Goal: Task Accomplishment & Management: Manage account settings

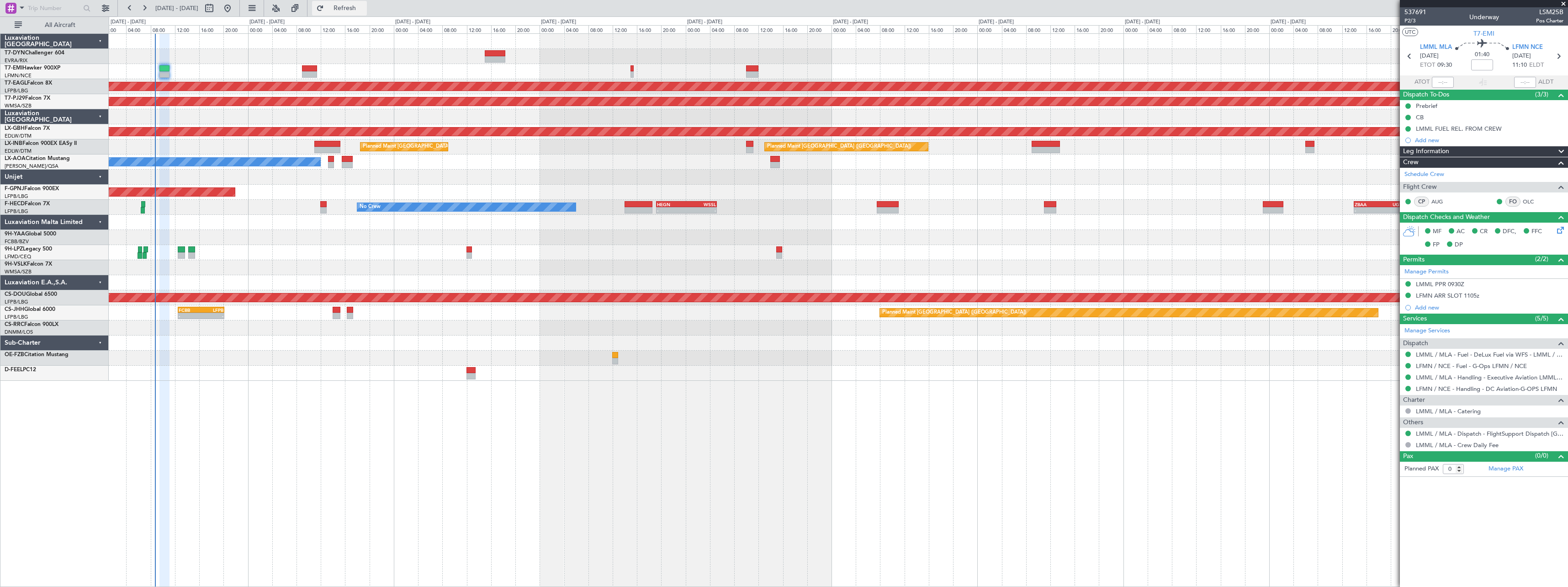
click at [364, 5] on span "Refresh" at bounding box center [345, 8] width 38 height 6
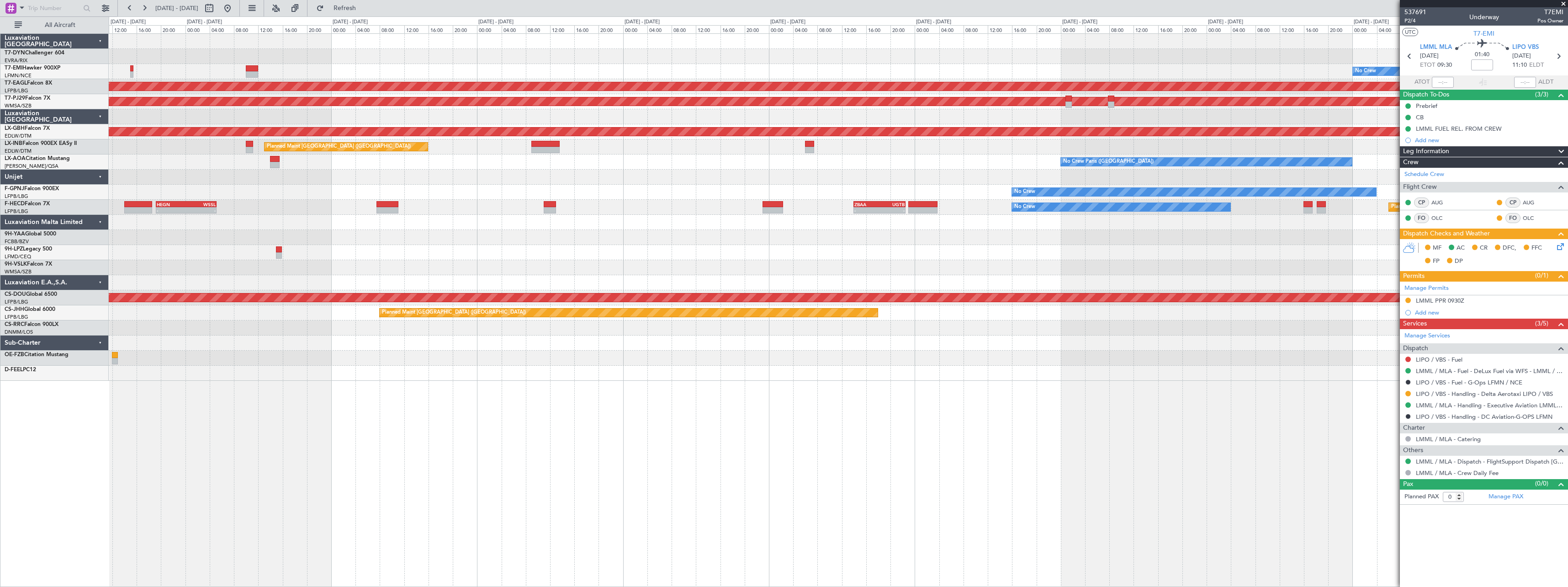
click at [398, 174] on div "No Crew Planned Maint [GEOGRAPHIC_DATA] (Al Maktoum Intl) Planned Maint [GEOGRA…" at bounding box center [838, 207] width 1458 height 347
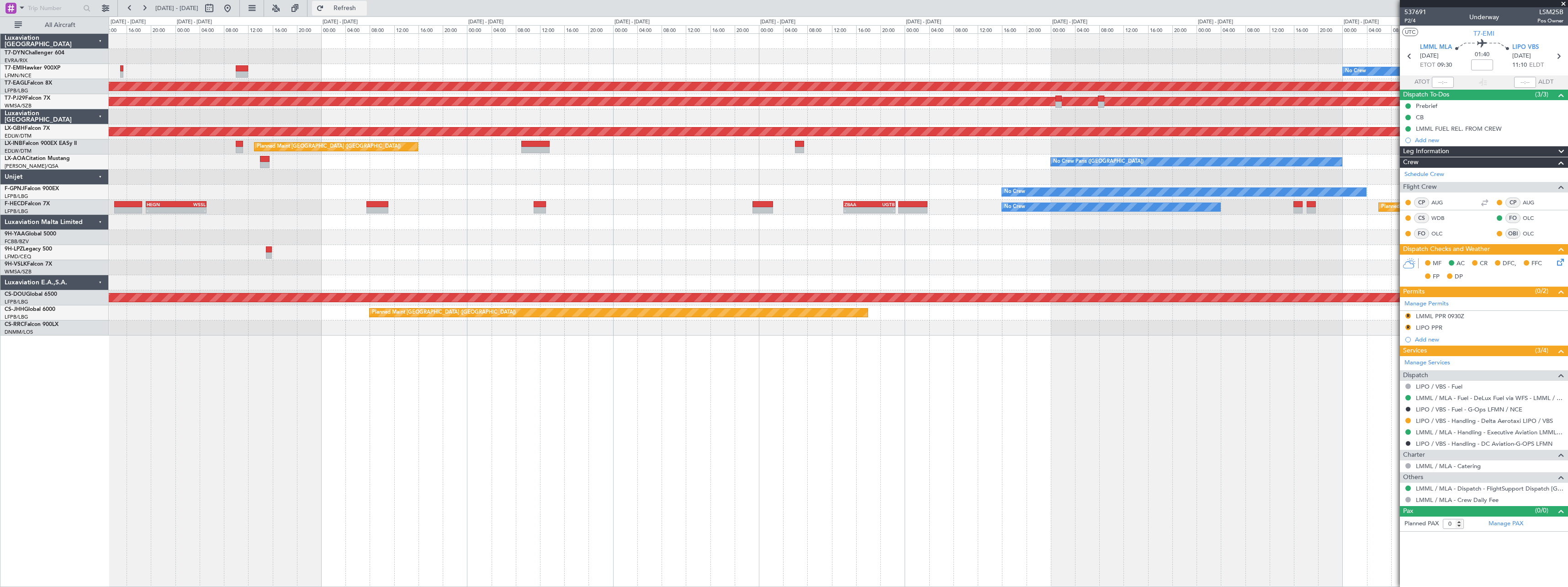
click at [364, 3] on button "Refresh" at bounding box center [339, 8] width 55 height 15
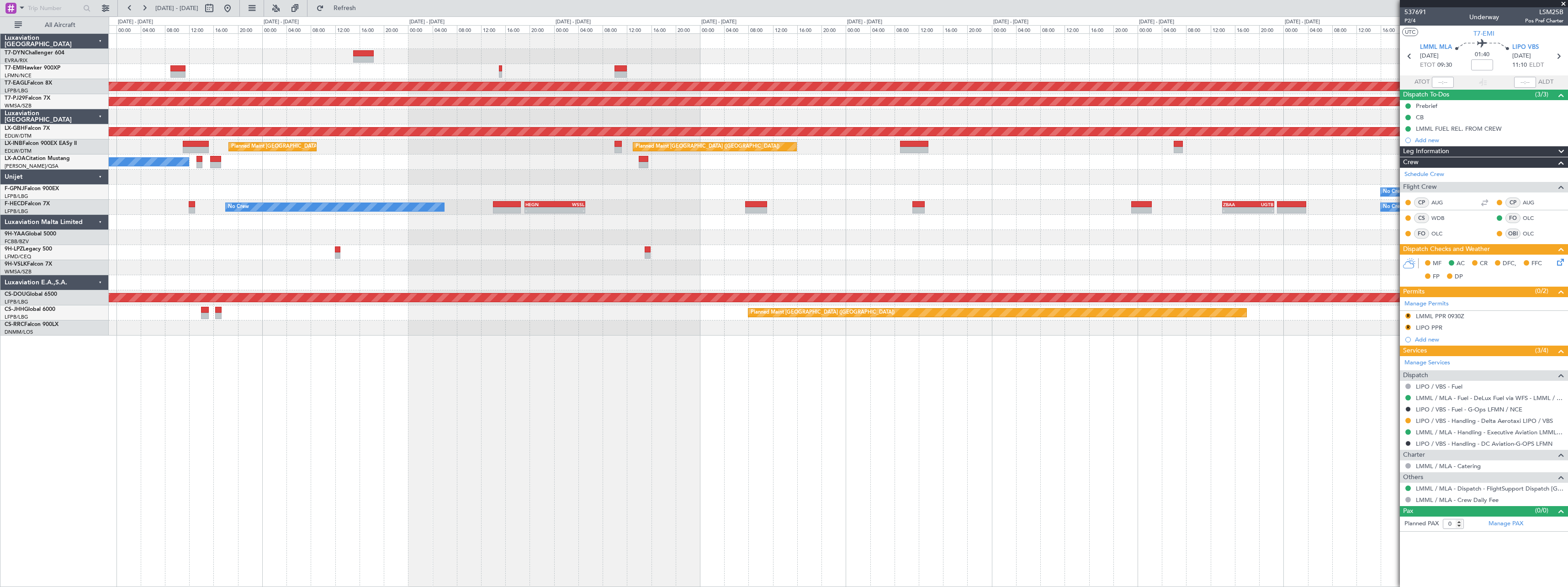
click at [733, 170] on div at bounding box center [838, 177] width 1458 height 15
click at [724, 162] on div "No Crew Planned Maint [GEOGRAPHIC_DATA] (Al Maktoum Intl) Planned Maint [GEOGRA…" at bounding box center [838, 185] width 1458 height 302
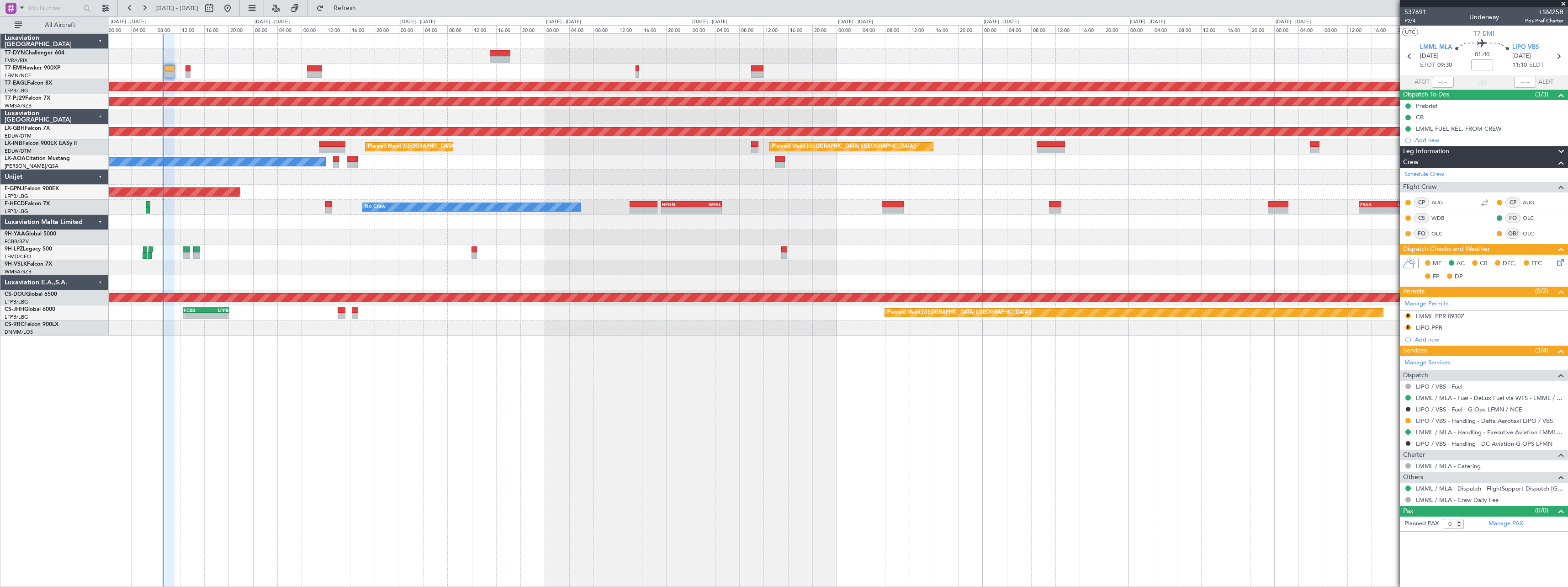
click at [517, 174] on div at bounding box center [838, 177] width 1458 height 15
click at [364, 10] on span "Refresh" at bounding box center [345, 8] width 38 height 6
click at [185, 70] on div "No Crew" at bounding box center [838, 71] width 1458 height 15
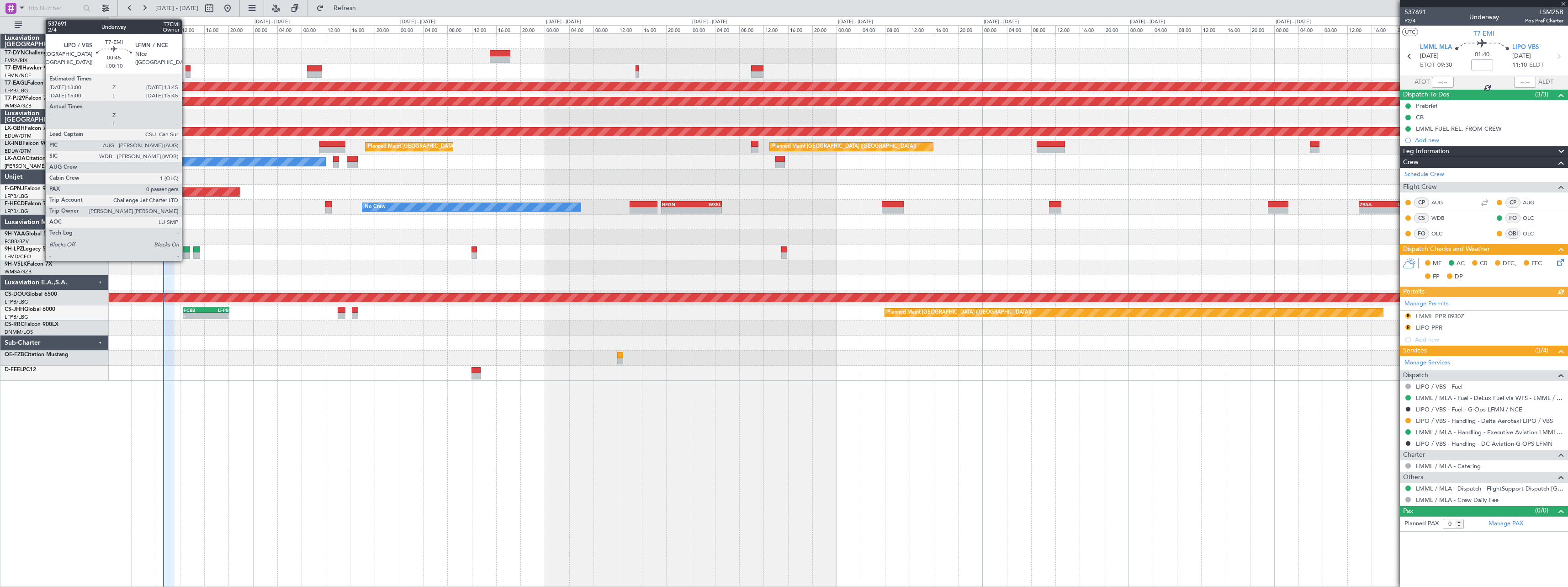
click at [186, 70] on div at bounding box center [188, 68] width 5 height 6
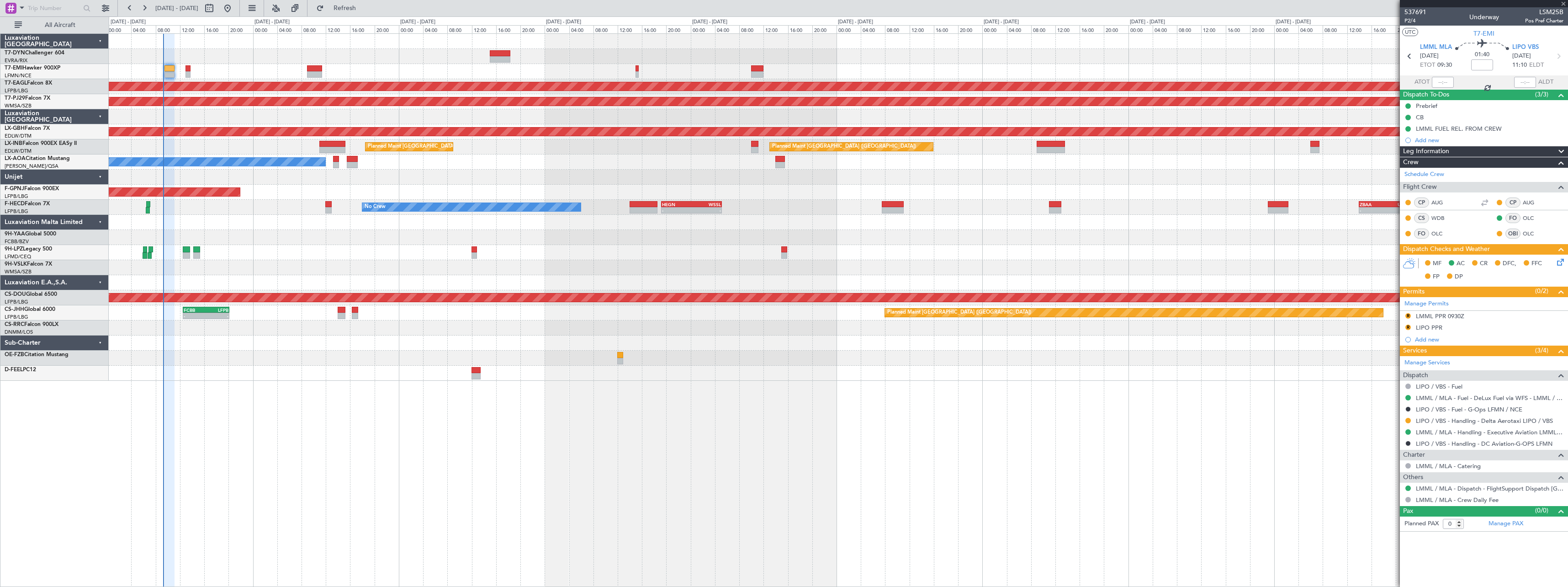
type input "+00:10"
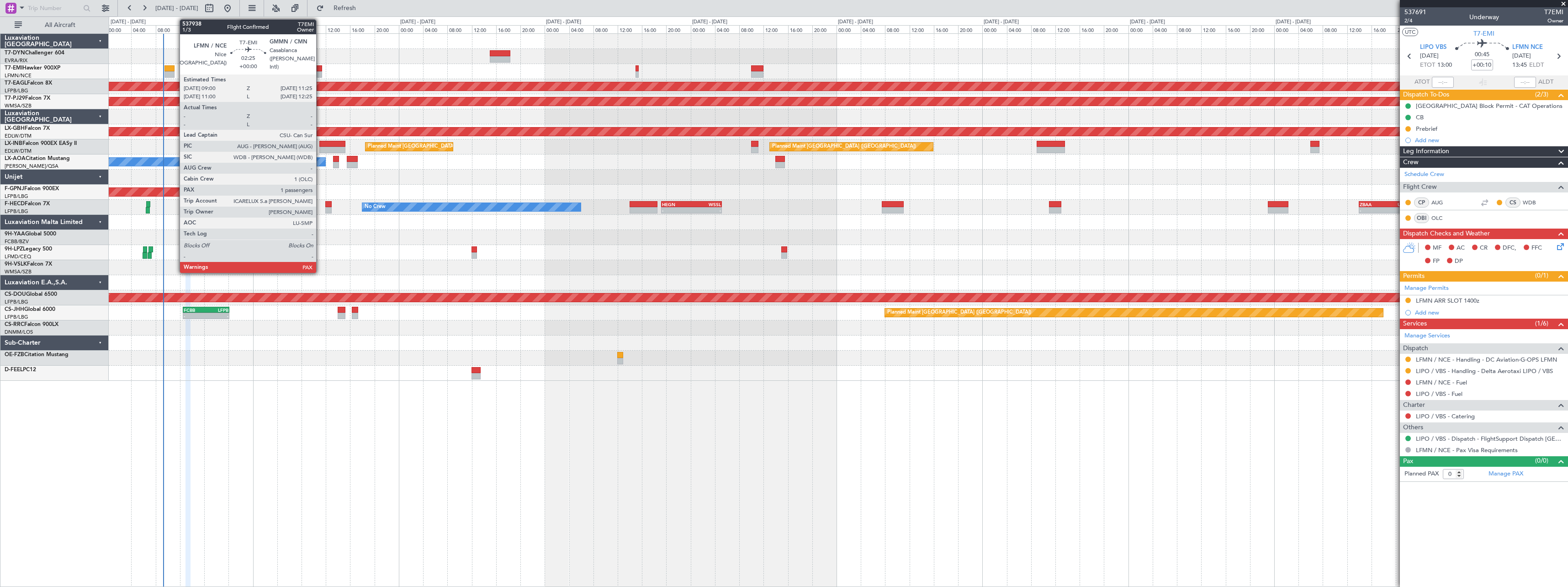
click at [320, 67] on div at bounding box center [315, 68] width 15 height 6
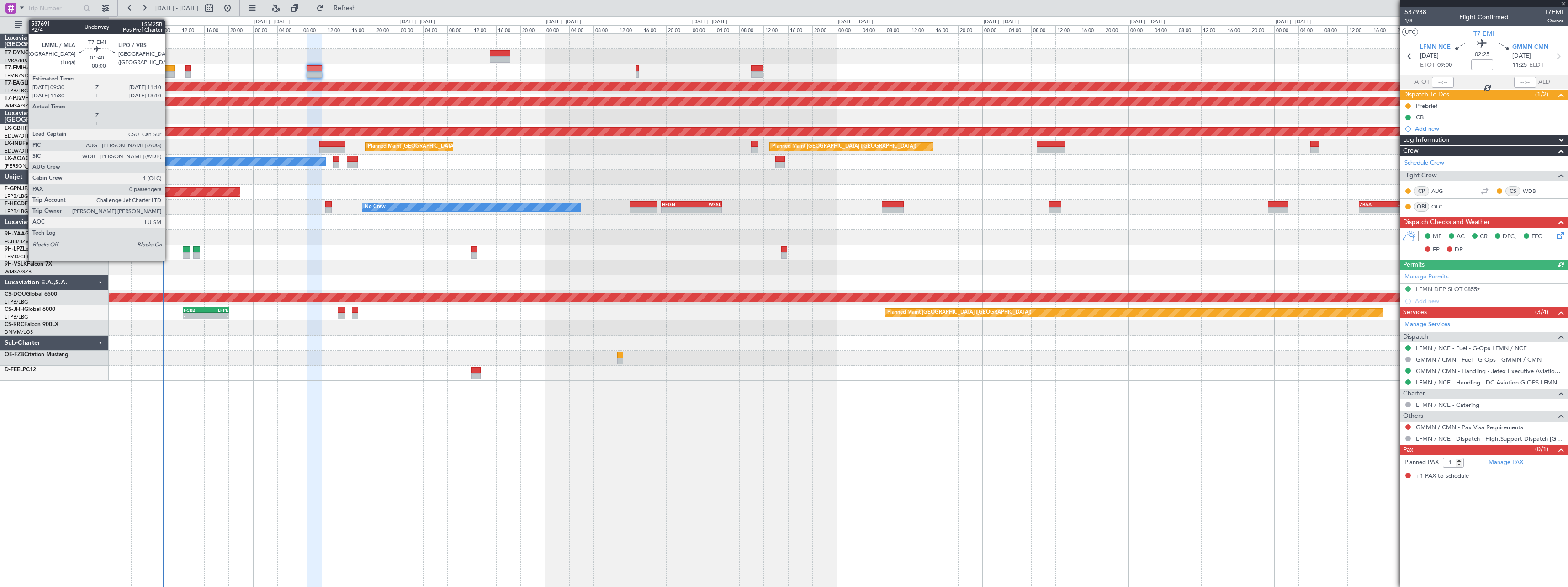
click at [169, 67] on div at bounding box center [170, 68] width 11 height 6
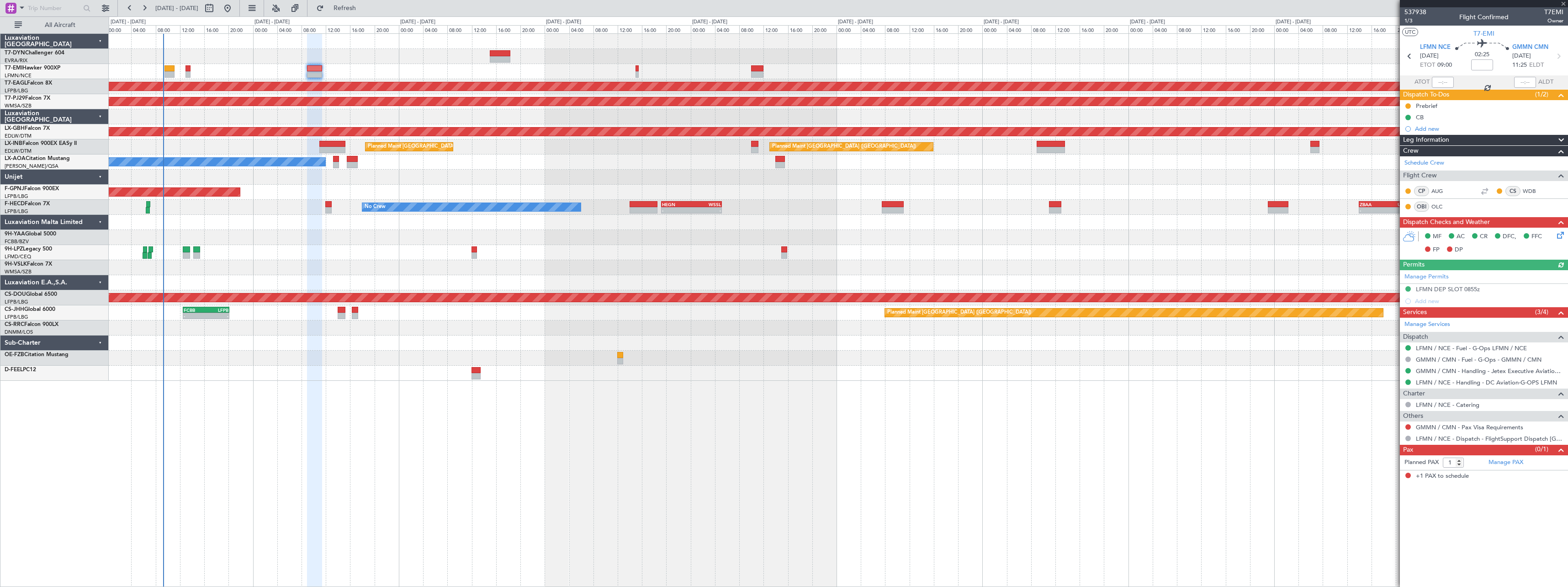
type input "0"
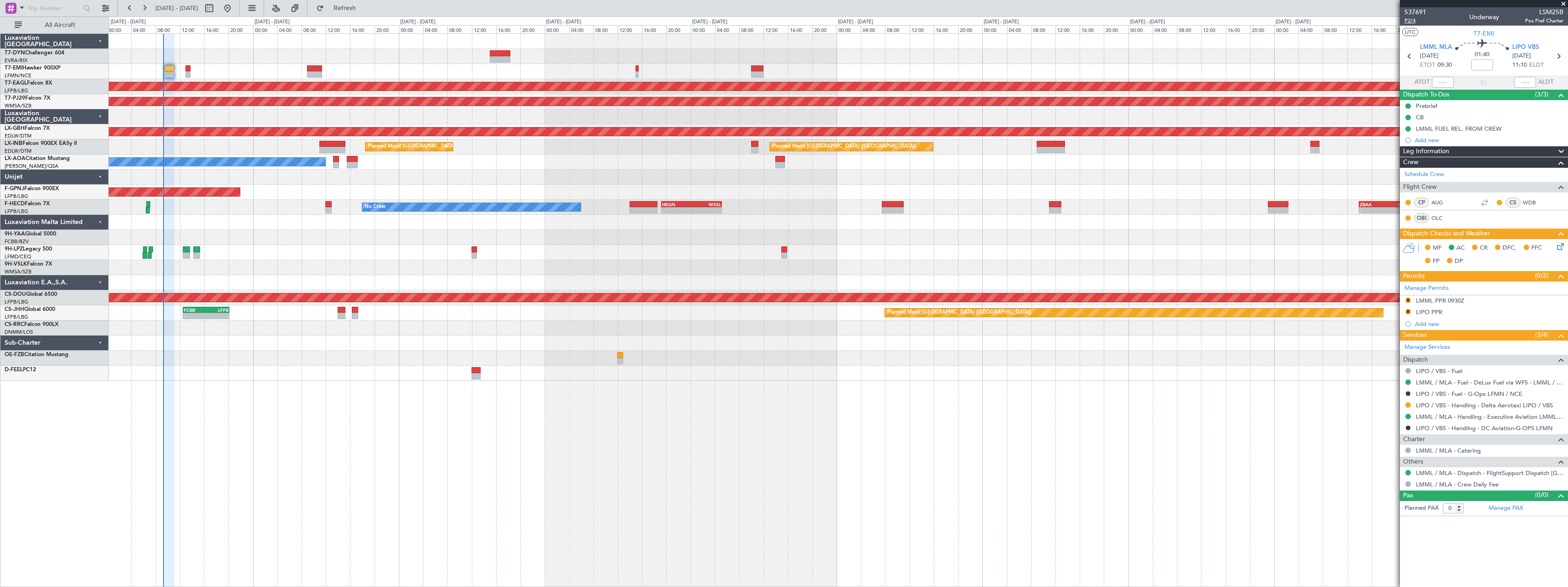
click at [1412, 18] on span "P2/4" at bounding box center [1415, 21] width 22 height 8
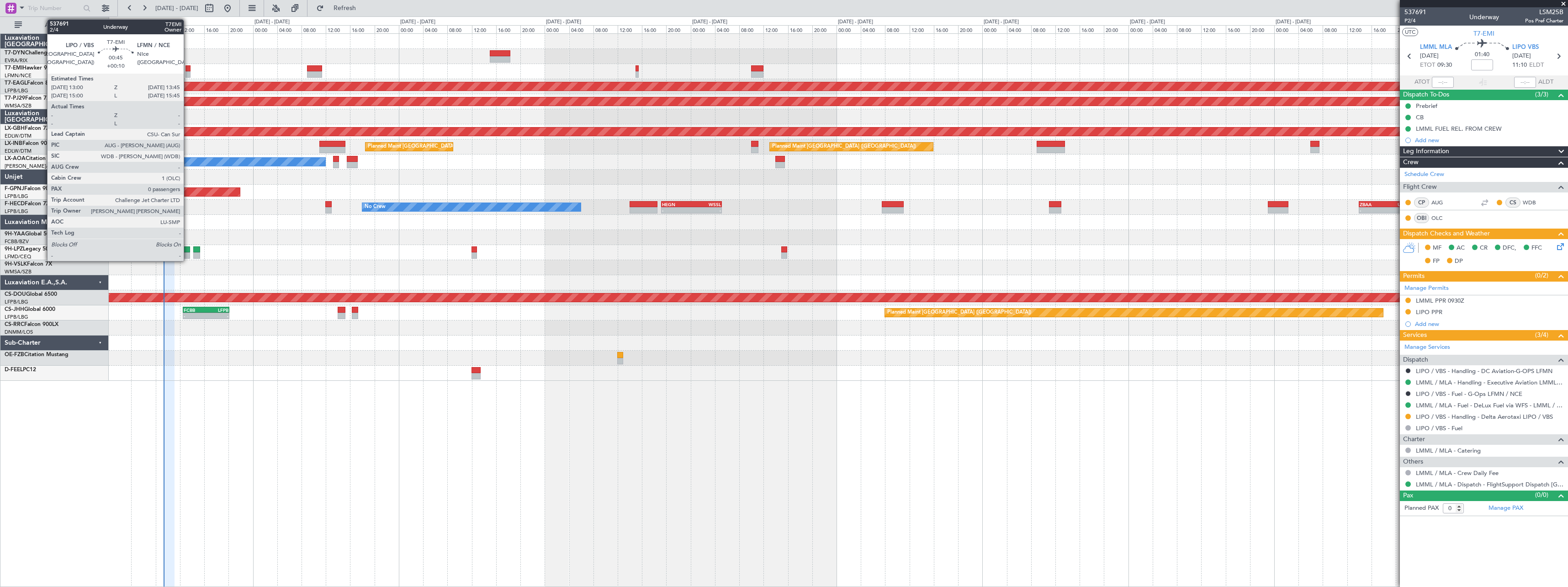
click at [188, 69] on div at bounding box center [188, 68] width 5 height 6
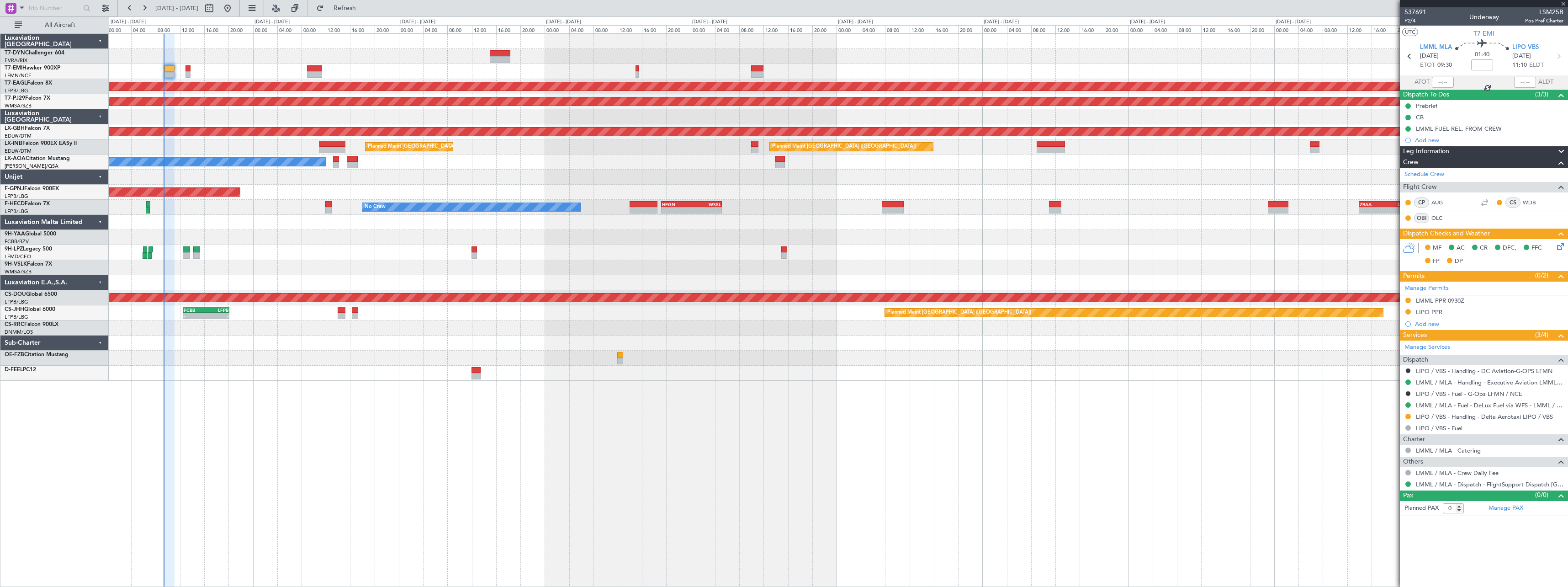
type input "+00:10"
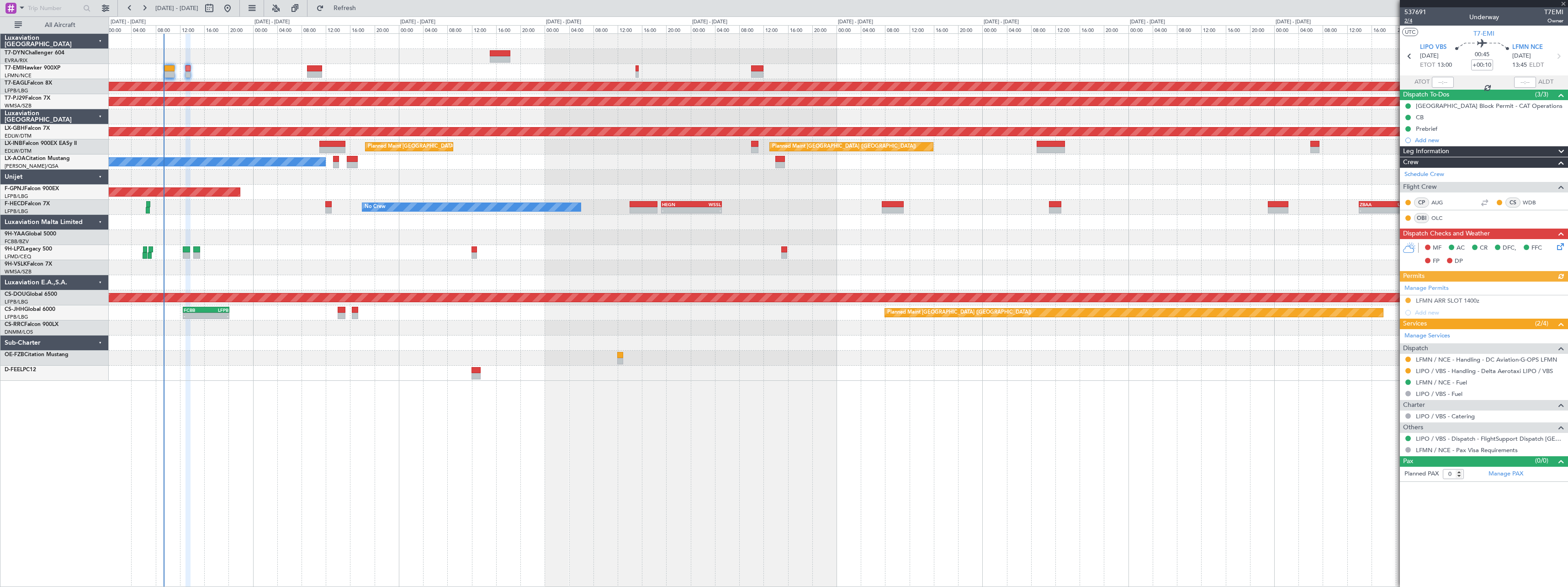
click at [1408, 22] on span "2/4" at bounding box center [1415, 21] width 22 height 8
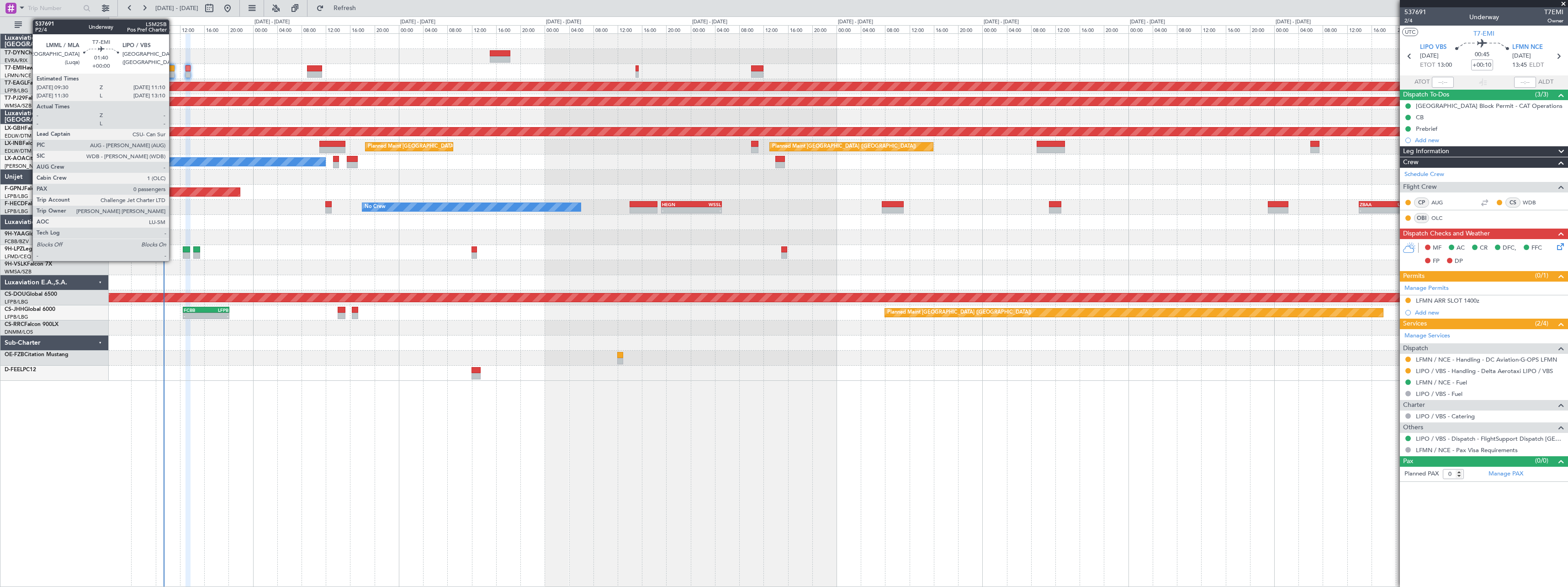
click at [173, 66] on div at bounding box center [170, 68] width 11 height 6
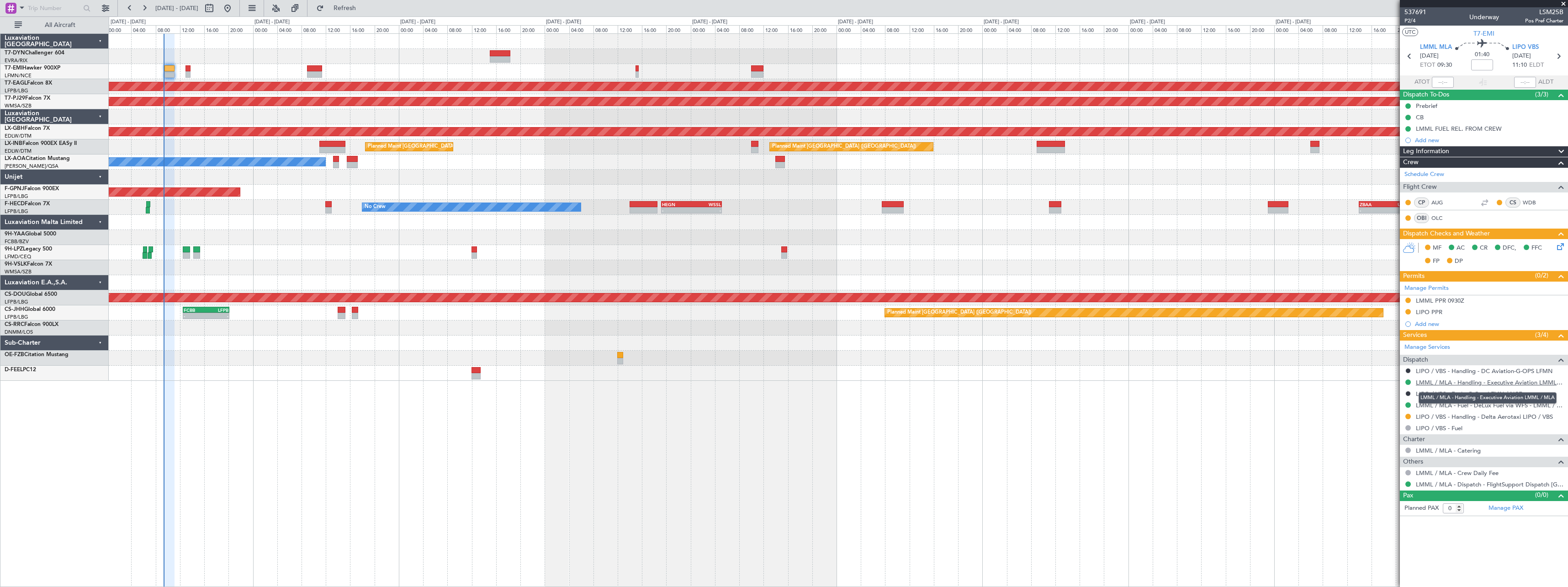
click at [1543, 382] on link "LMML / MLA - Handling - Executive Aviation LMML / MLA" at bounding box center [1489, 382] width 148 height 8
click at [1524, 372] on link "LIPO / VBS - Handling - DC Aviation-G-OPS LFMN" at bounding box center [1484, 371] width 136 height 8
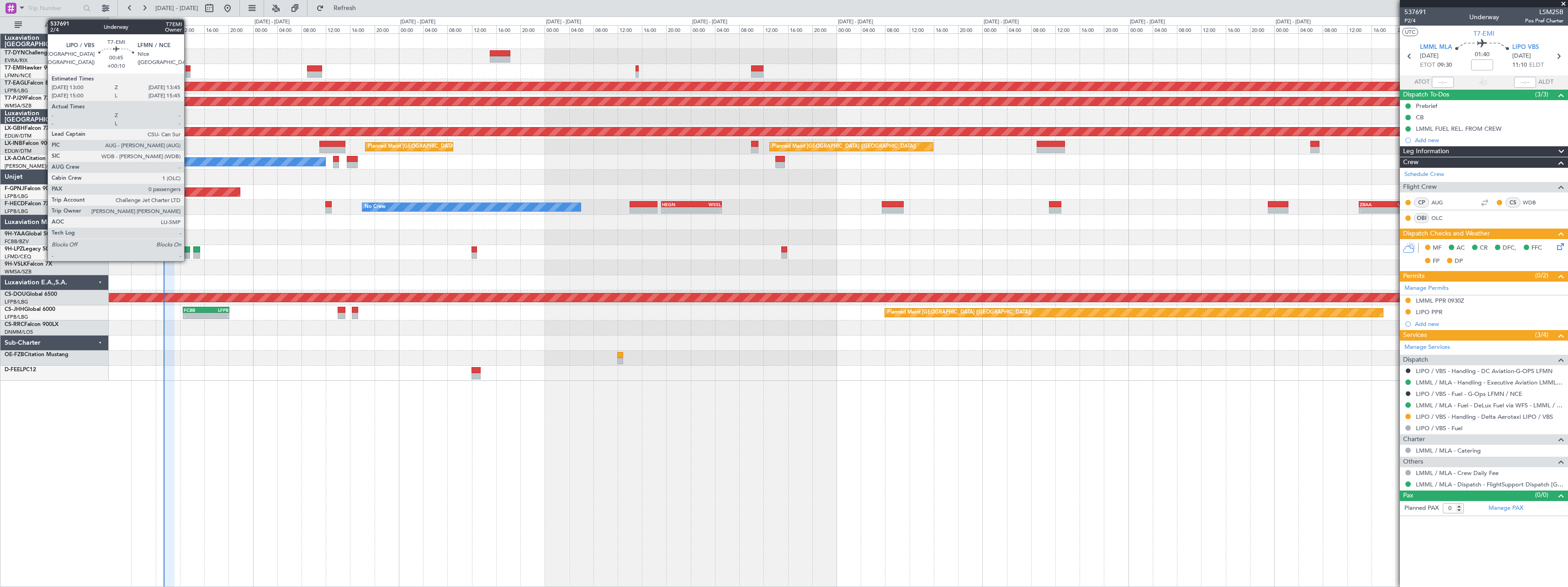
click at [188, 70] on div at bounding box center [188, 68] width 5 height 6
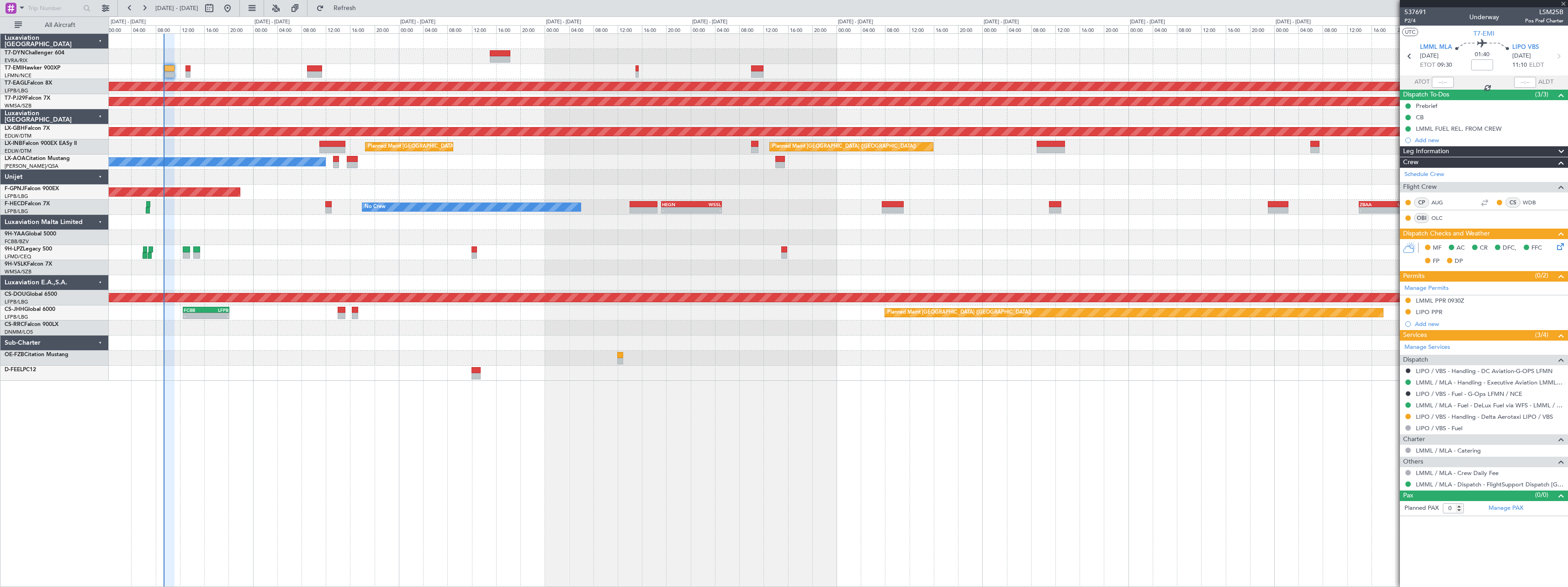
type input "+00:10"
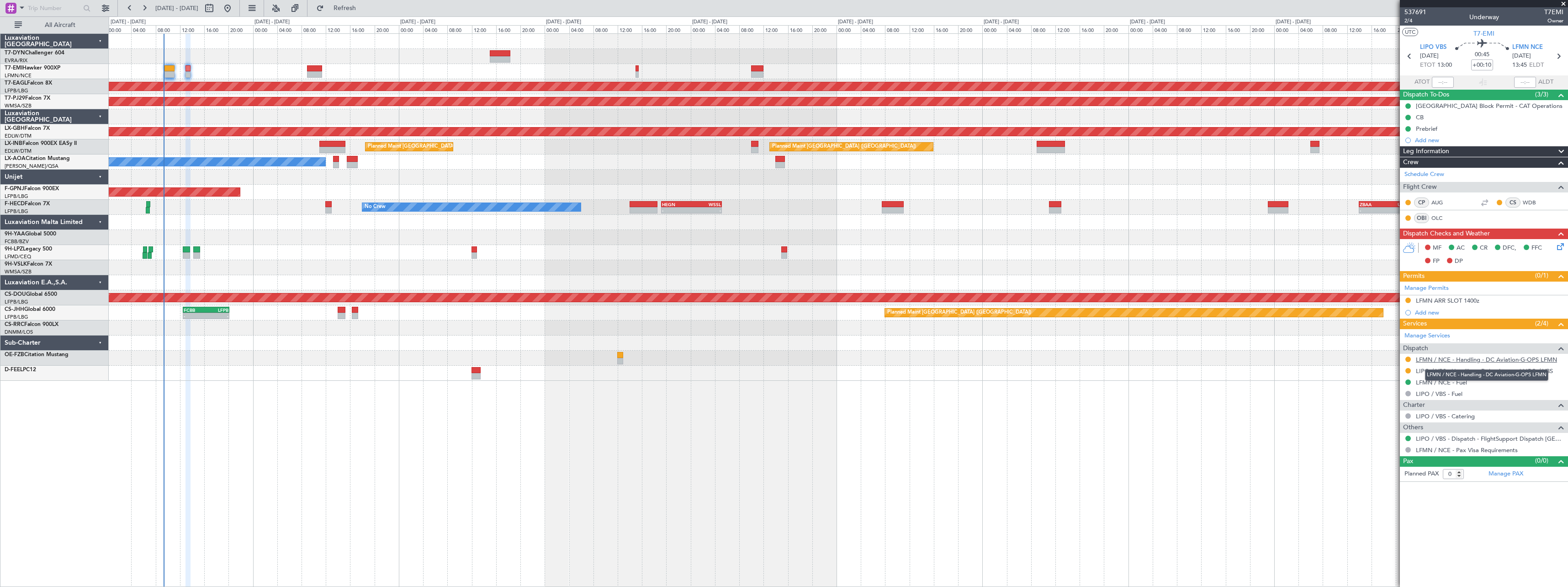
click at [1475, 358] on link "LFMN / NCE - Handling - DC Aviation-G-OPS LFMN" at bounding box center [1486, 359] width 141 height 8
click at [1505, 372] on link "LIPO / VBS - Handling - Delta Aerotaxi LIPO / VBS" at bounding box center [1484, 371] width 137 height 8
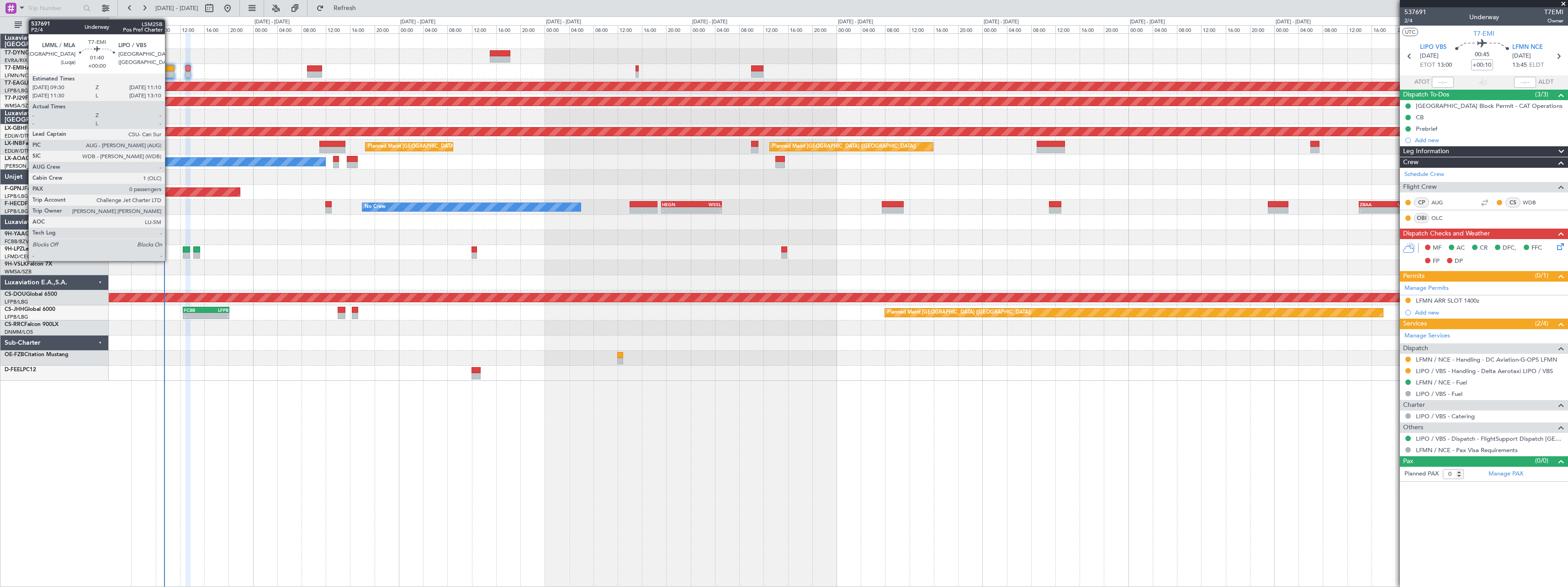
click at [169, 68] on div at bounding box center [170, 68] width 11 height 6
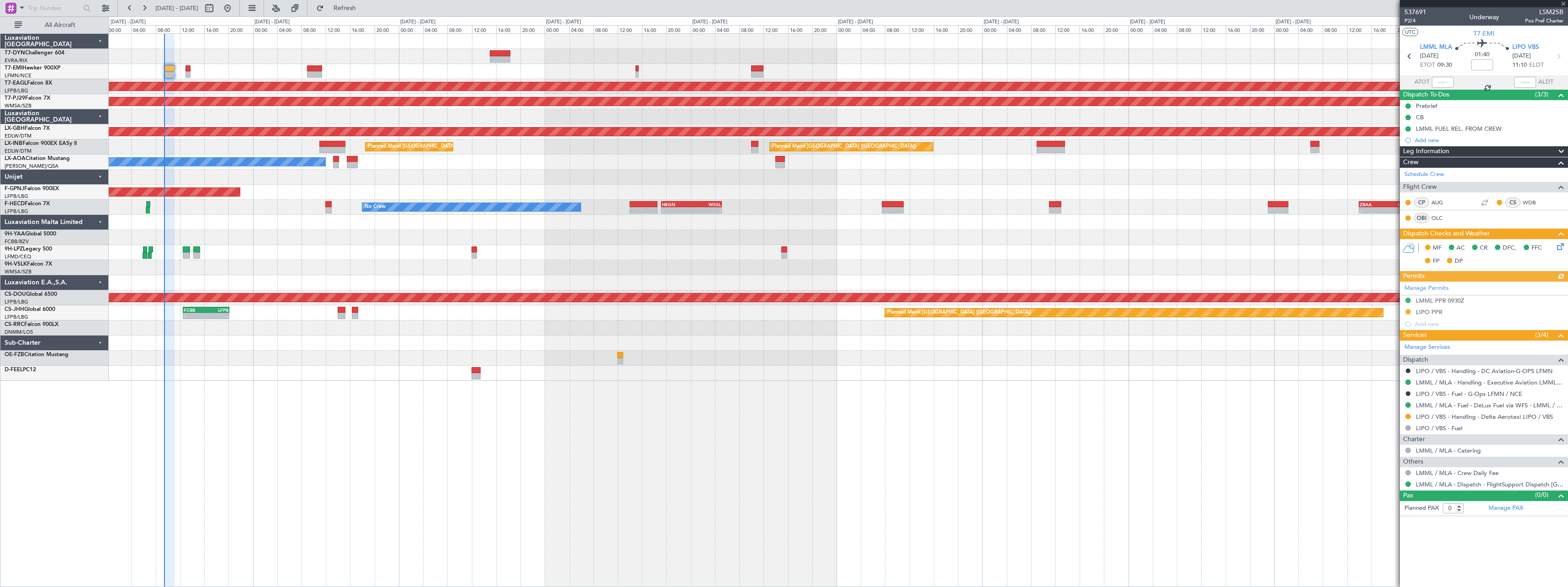
click at [1560, 248] on icon at bounding box center [1559, 245] width 8 height 8
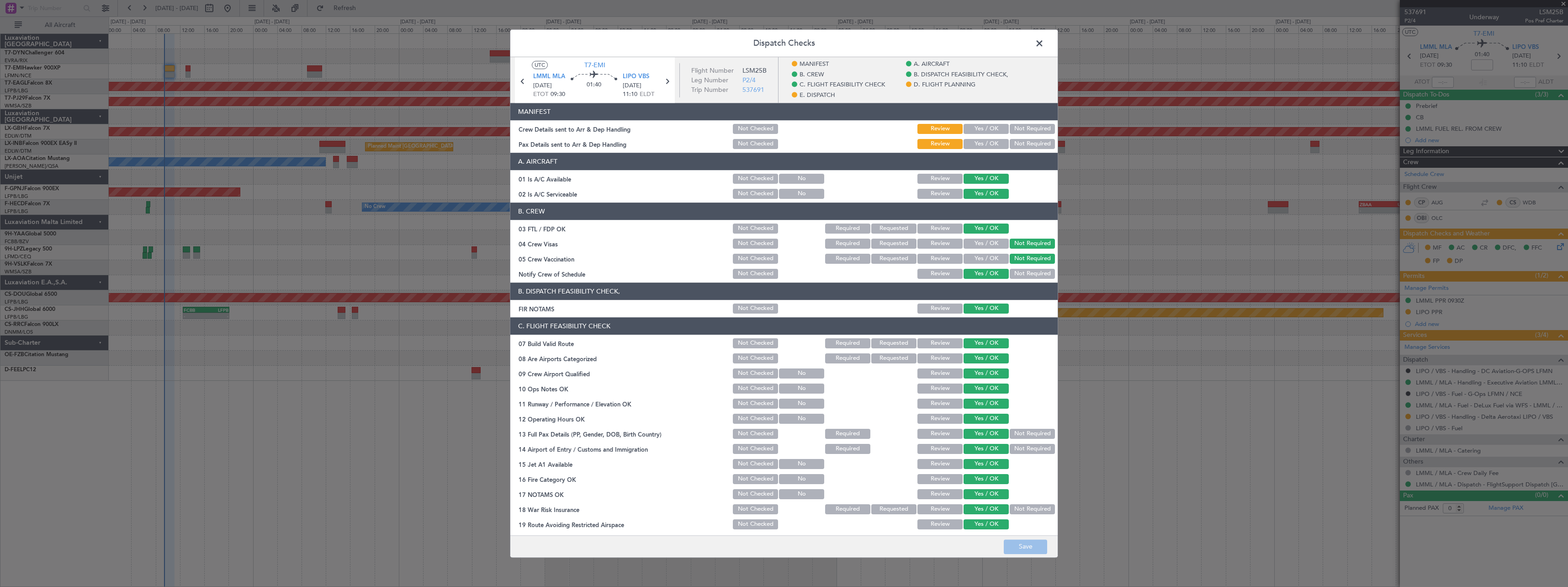
click at [988, 130] on button "Yes / OK" at bounding box center [986, 129] width 45 height 10
click at [990, 146] on button "Yes / OK" at bounding box center [986, 143] width 45 height 10
click at [1037, 549] on button "Save" at bounding box center [1025, 546] width 44 height 15
click at [1044, 38] on span at bounding box center [1044, 46] width 0 height 18
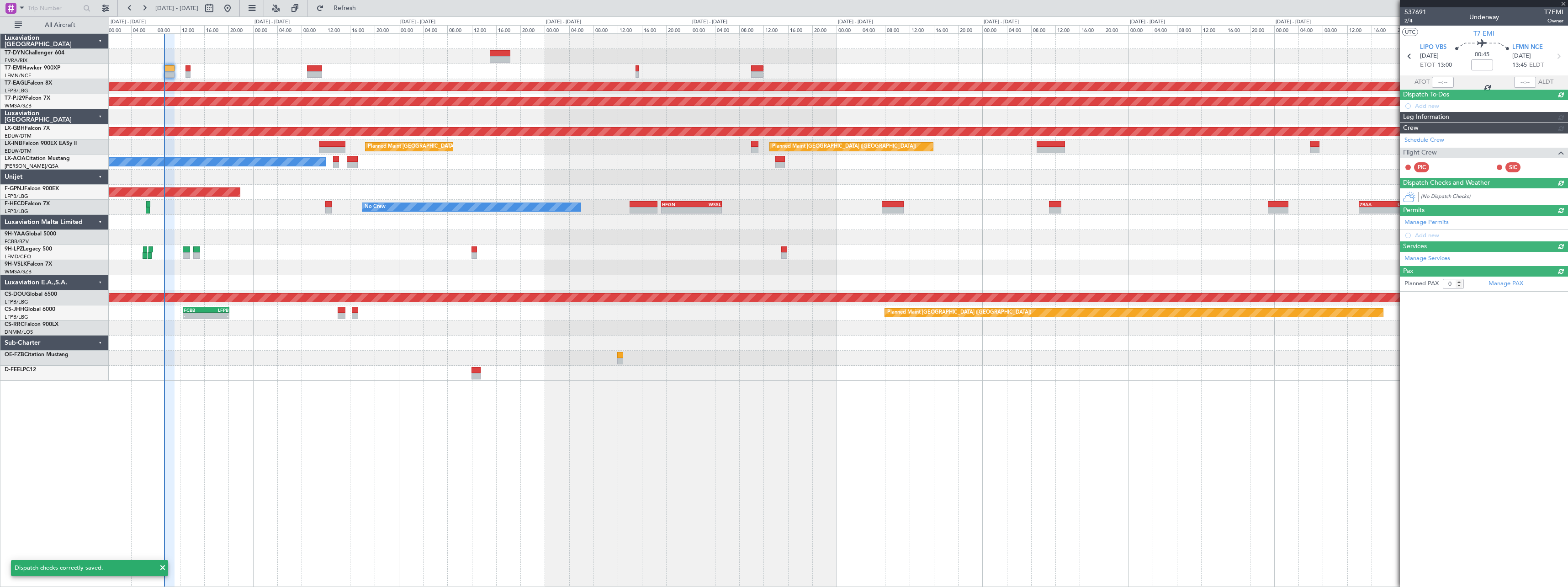
type input "+00:10"
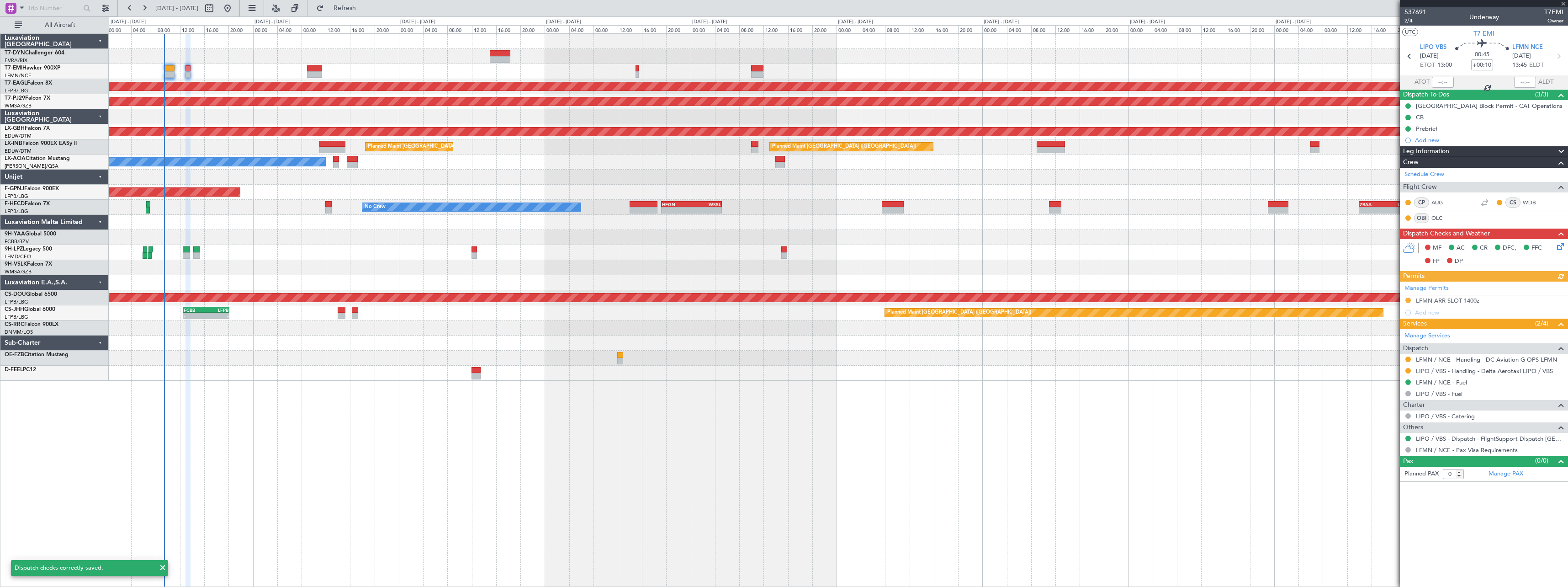
click at [1561, 245] on icon at bounding box center [1559, 245] width 8 height 8
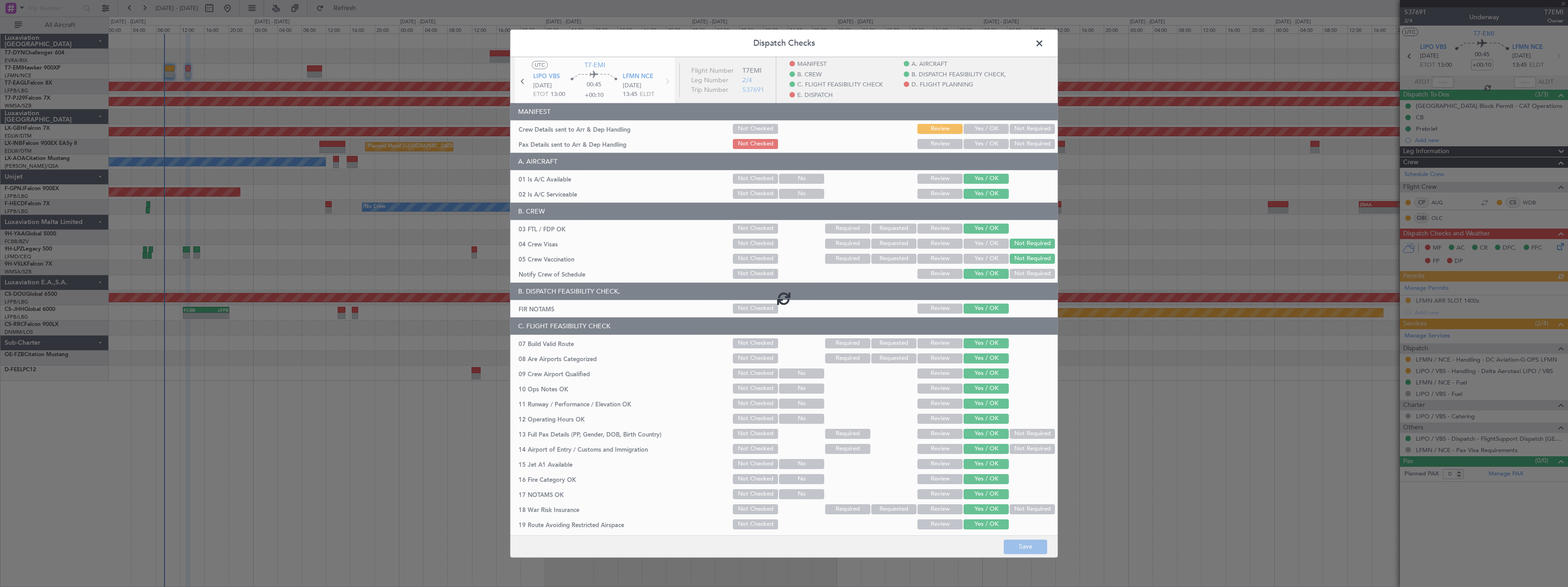
click at [962, 130] on div at bounding box center [784, 298] width 547 height 482
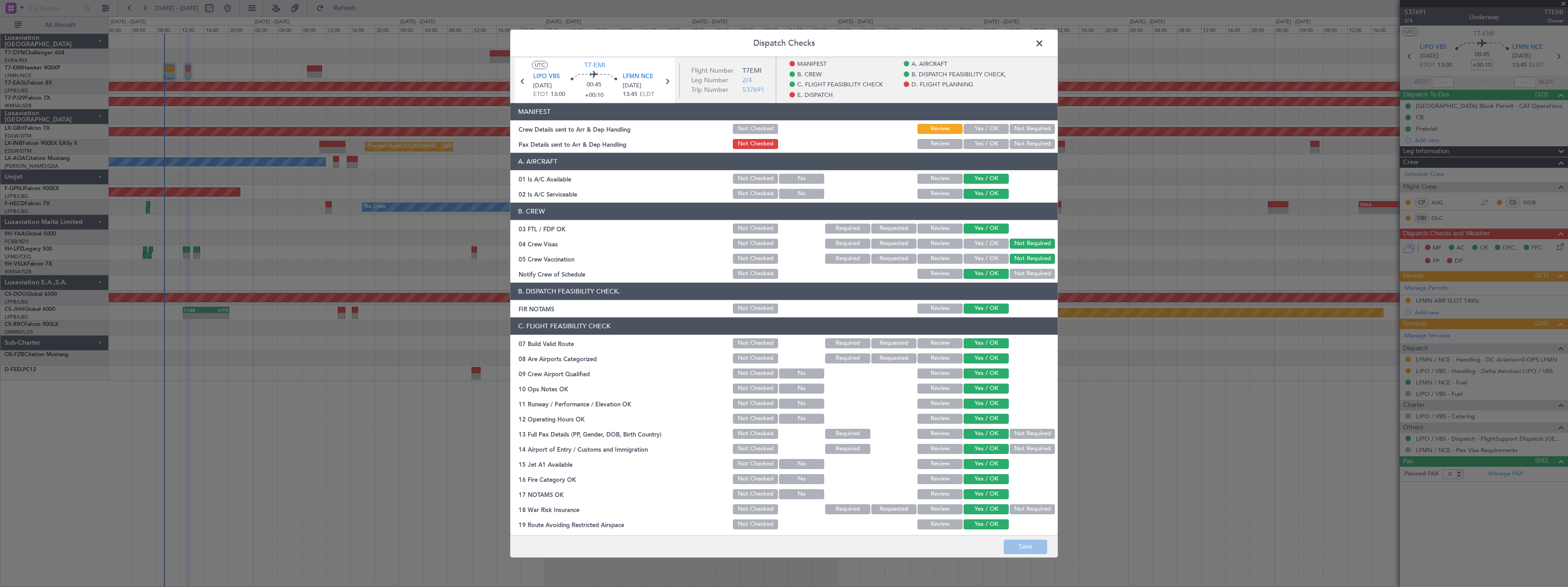
click at [964, 130] on button "Yes / OK" at bounding box center [986, 129] width 45 height 10
click at [969, 139] on button "Yes / OK" at bounding box center [986, 143] width 45 height 10
click at [1036, 546] on button "Save" at bounding box center [1025, 546] width 44 height 15
click at [1040, 54] on header "Dispatch Checks" at bounding box center [784, 44] width 547 height 28
click at [1044, 47] on span at bounding box center [1044, 46] width 0 height 18
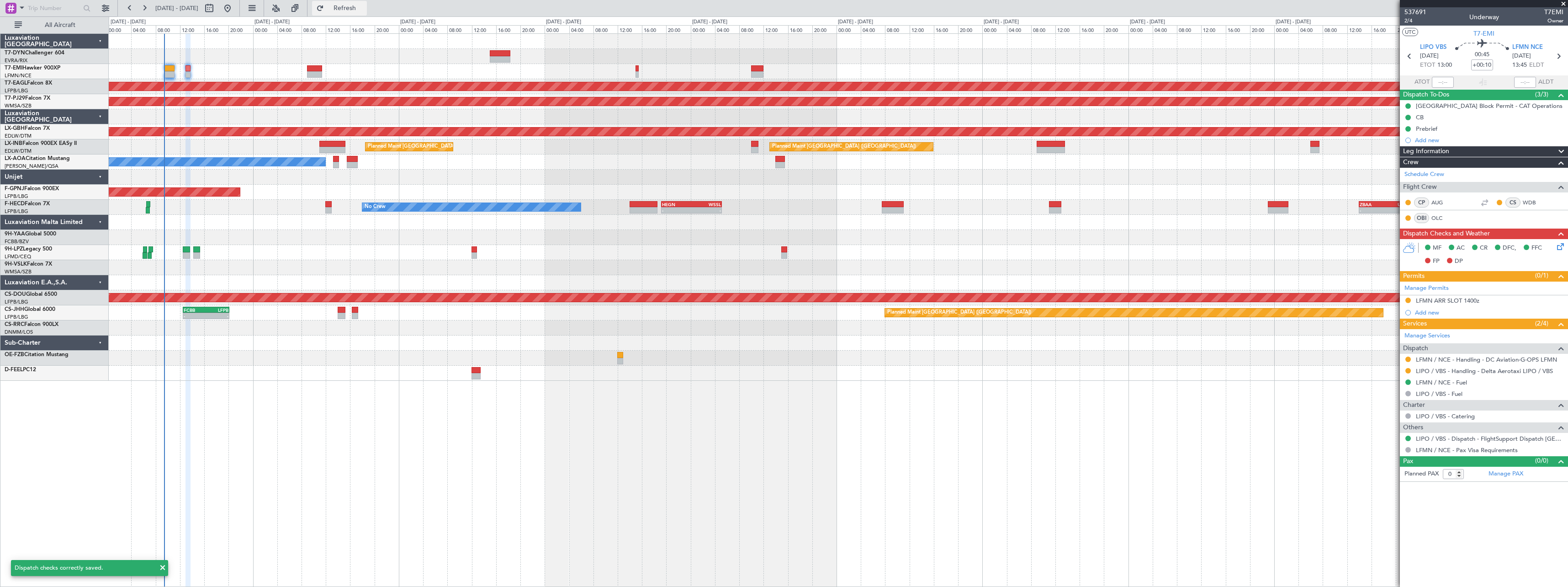
click at [364, 10] on span "Refresh" at bounding box center [345, 8] width 38 height 6
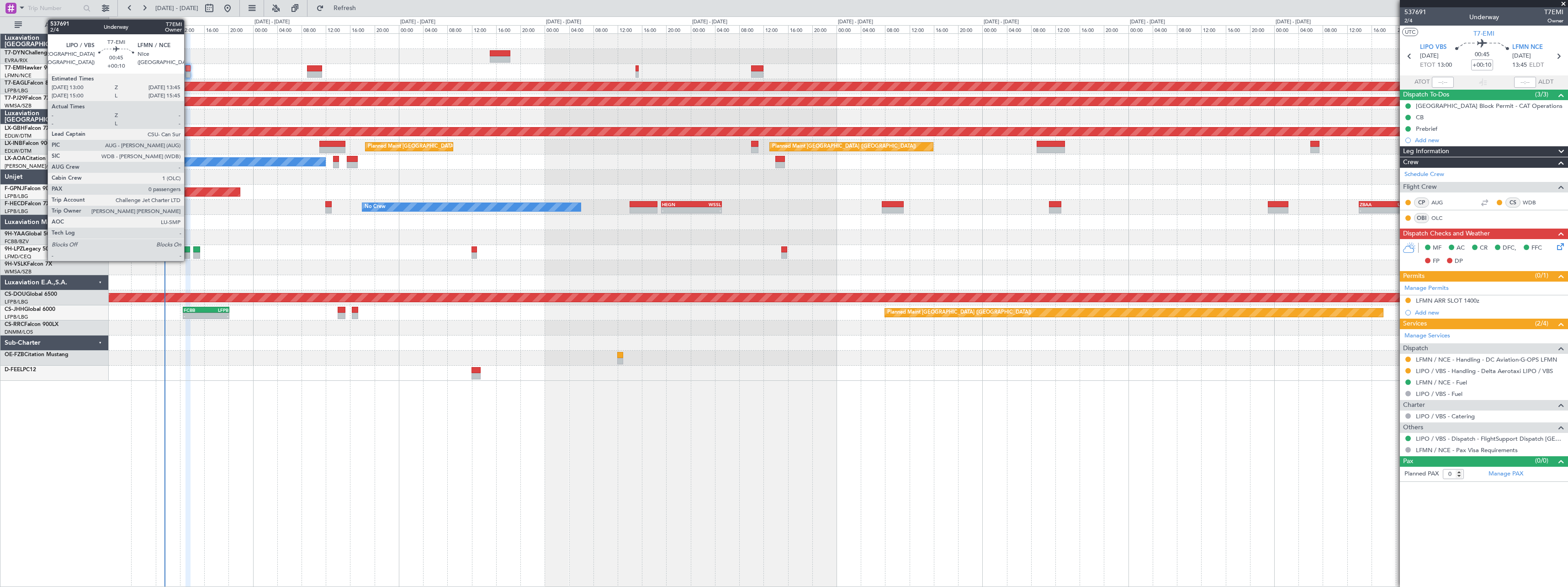
click at [188, 67] on div at bounding box center [188, 68] width 5 height 6
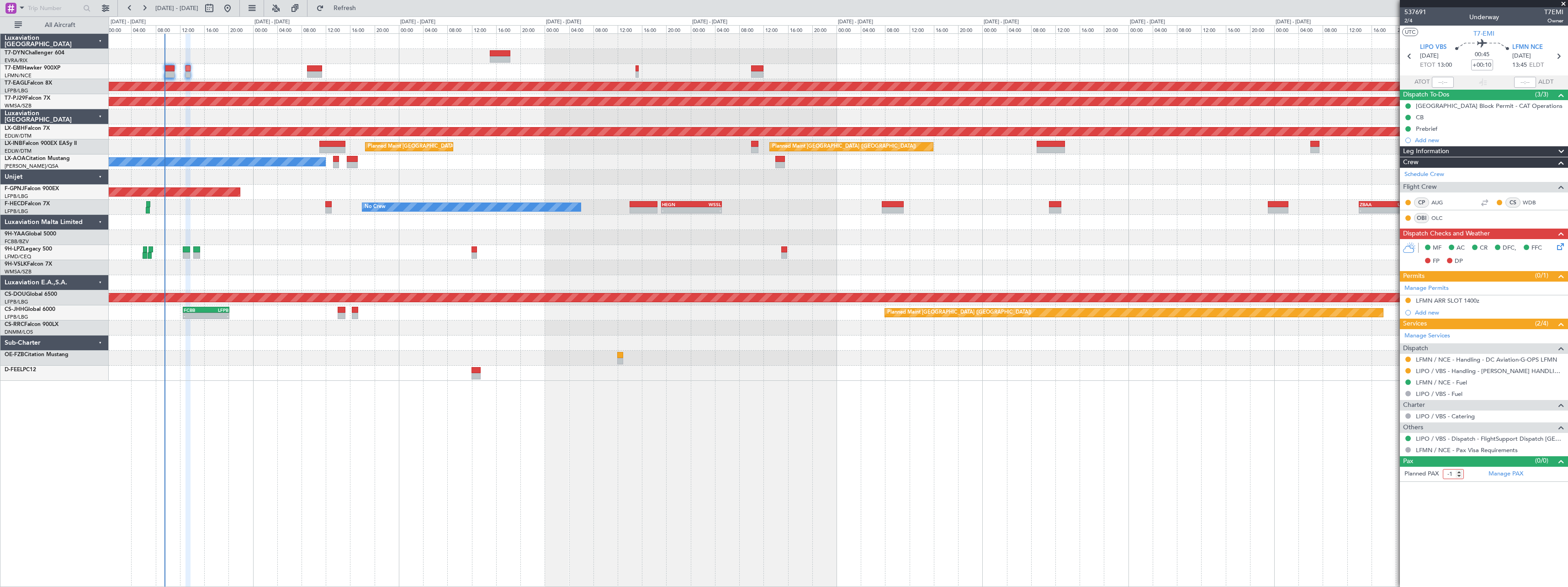
click at [1459, 476] on input "-1" at bounding box center [1452, 474] width 21 height 10
click at [1459, 473] on input "0" at bounding box center [1452, 474] width 21 height 10
click at [1459, 473] on input "1" at bounding box center [1452, 474] width 21 height 10
type input "0"
click at [1459, 474] on input "0" at bounding box center [1452, 474] width 21 height 10
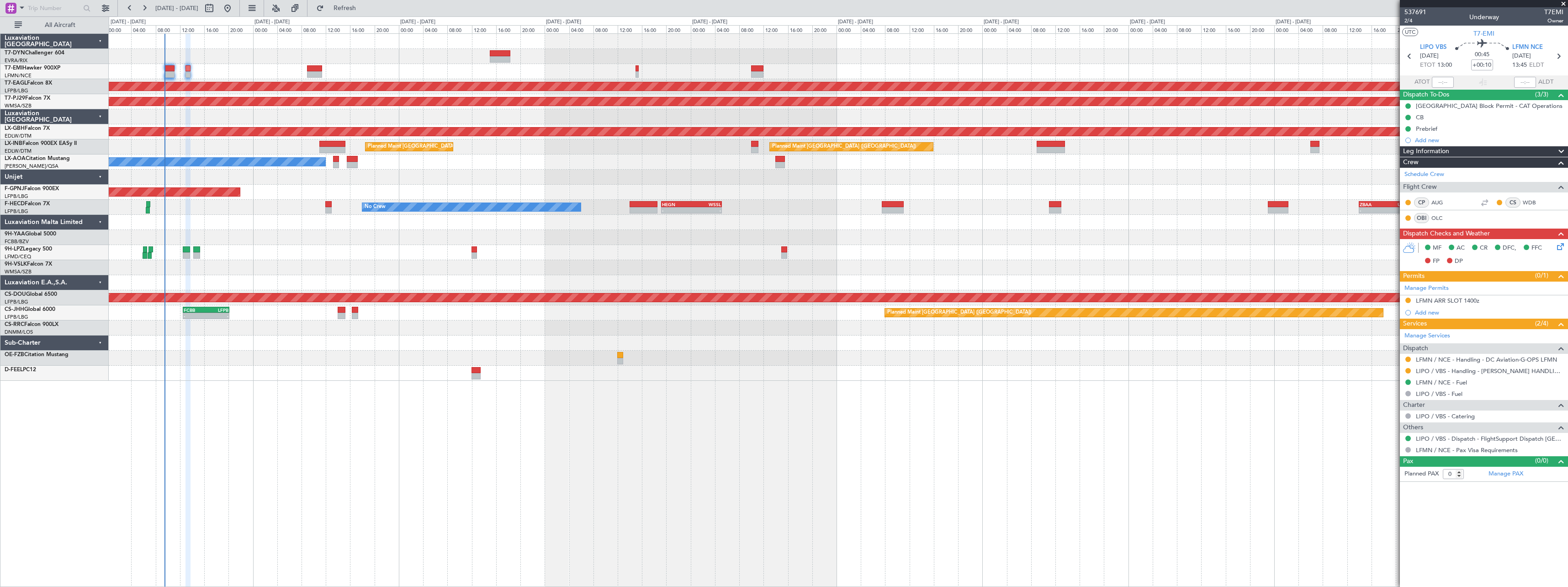
click at [1449, 492] on article "537691 2/4 Underway T7EMI Owner UTC T7-EMI LIPO VBS [DATE] ETOT 13:00 00:45 +00…" at bounding box center [1483, 297] width 168 height 579
click at [203, 47] on div at bounding box center [838, 41] width 1458 height 15
click at [348, 8] on button "Refresh" at bounding box center [339, 8] width 55 height 15
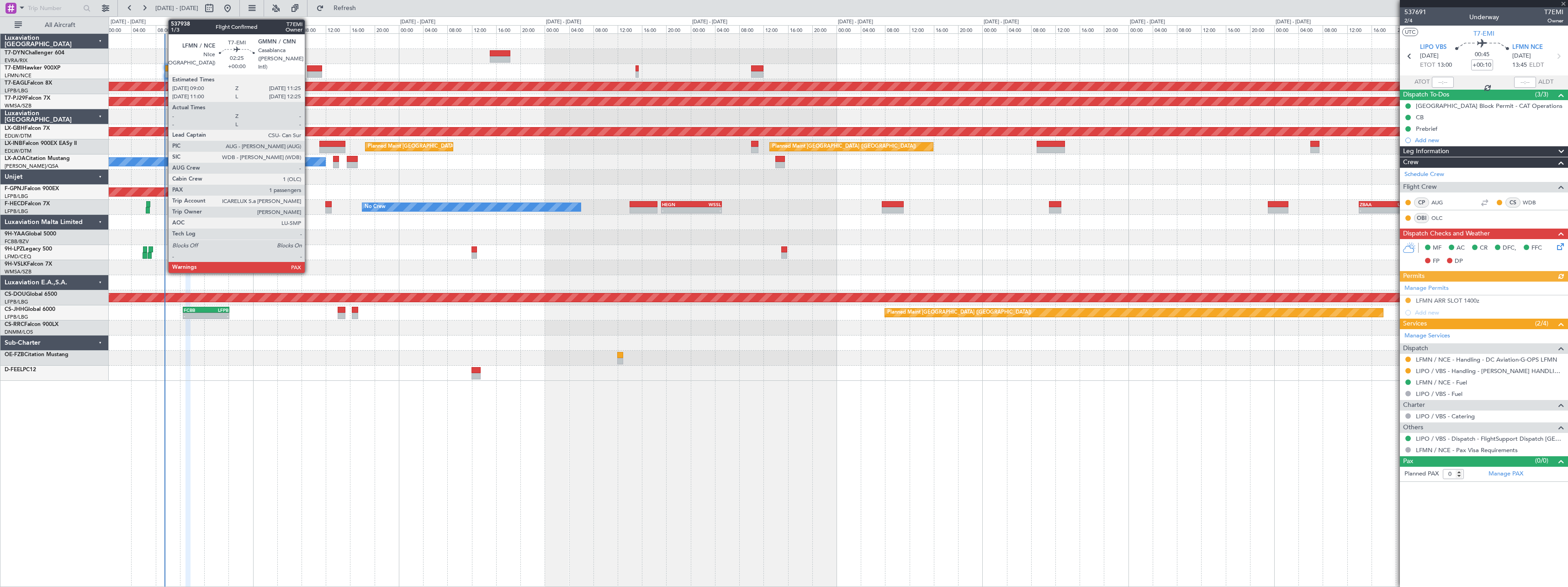
click at [309, 68] on div at bounding box center [315, 68] width 15 height 6
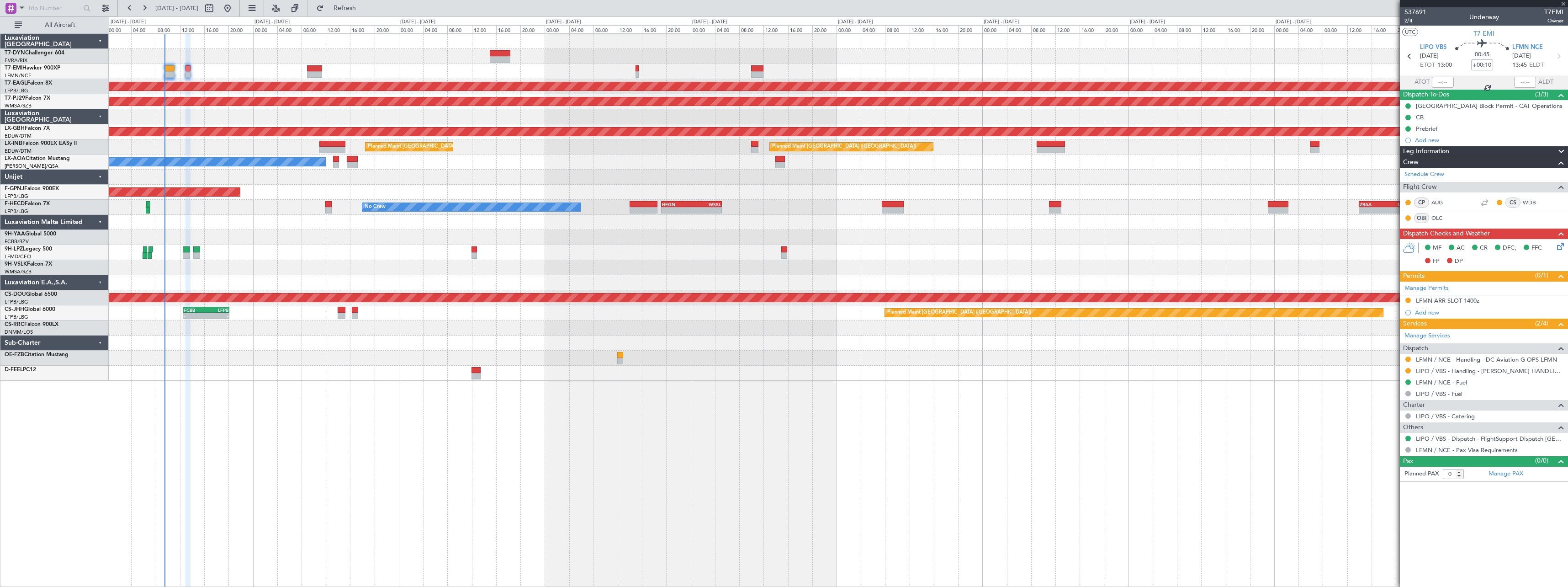
type input "1"
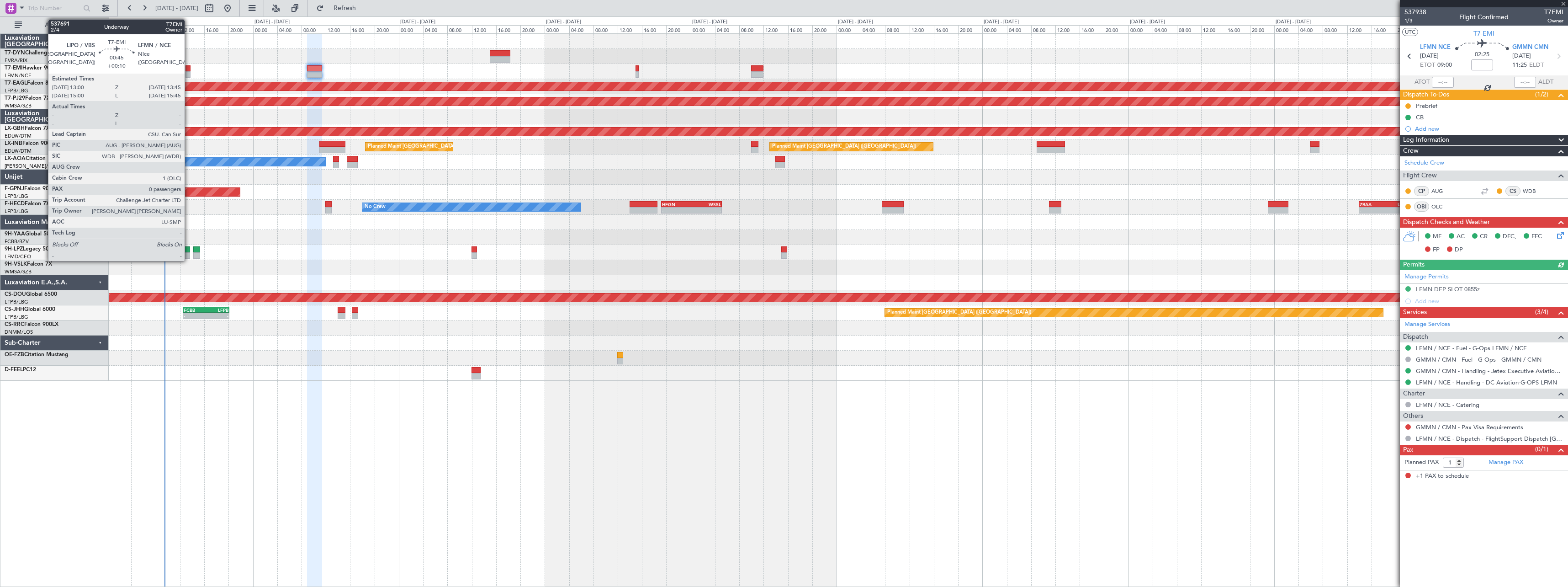
click at [188, 70] on div at bounding box center [188, 68] width 5 height 6
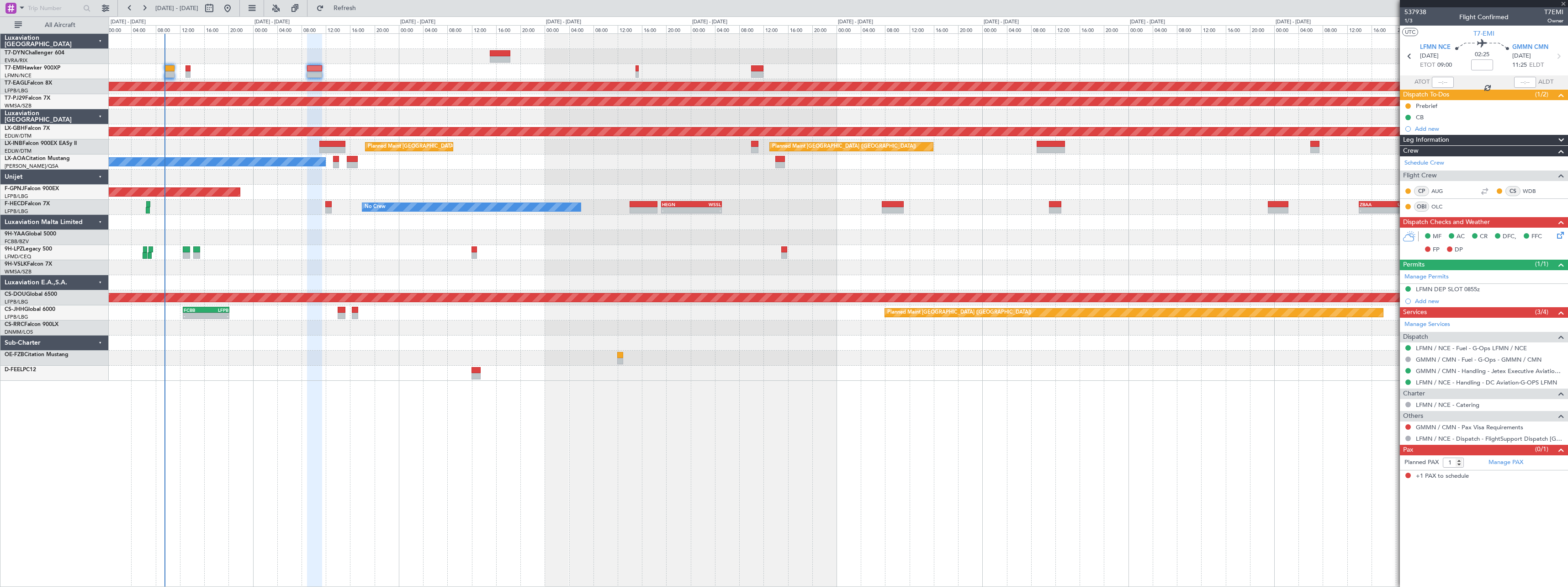
type input "+00:10"
type input "0"
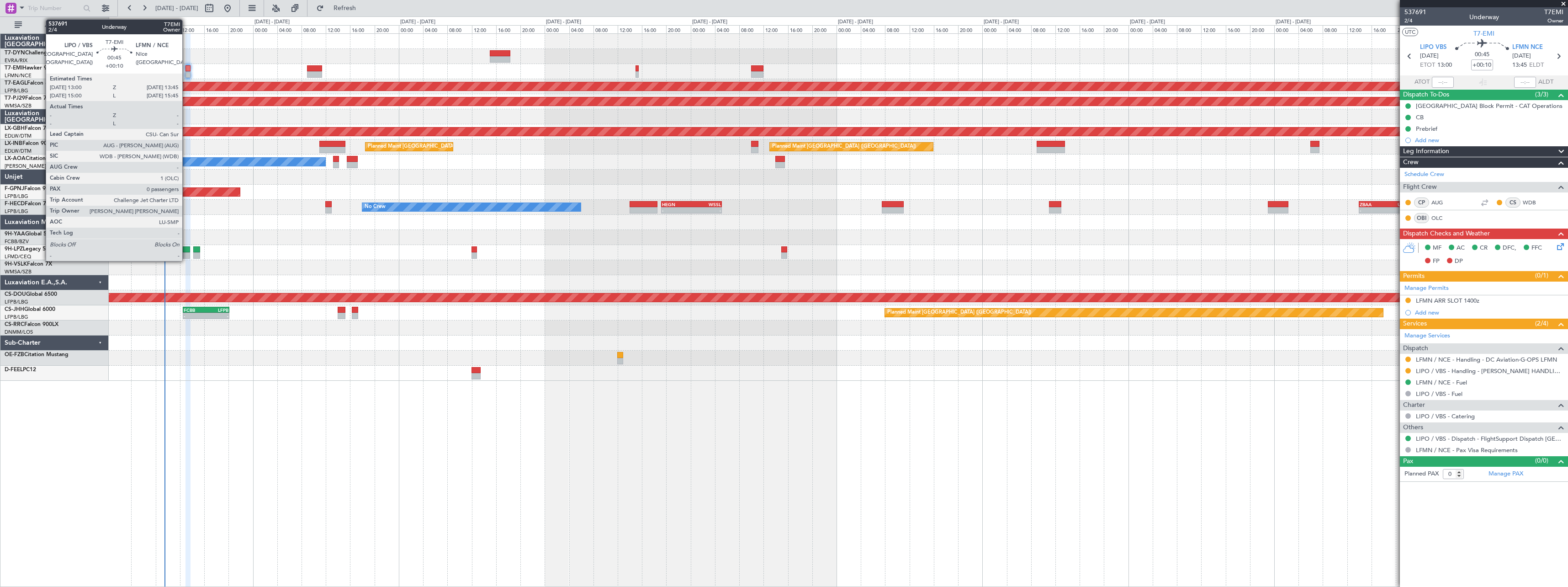
click at [186, 65] on div at bounding box center [188, 68] width 5 height 6
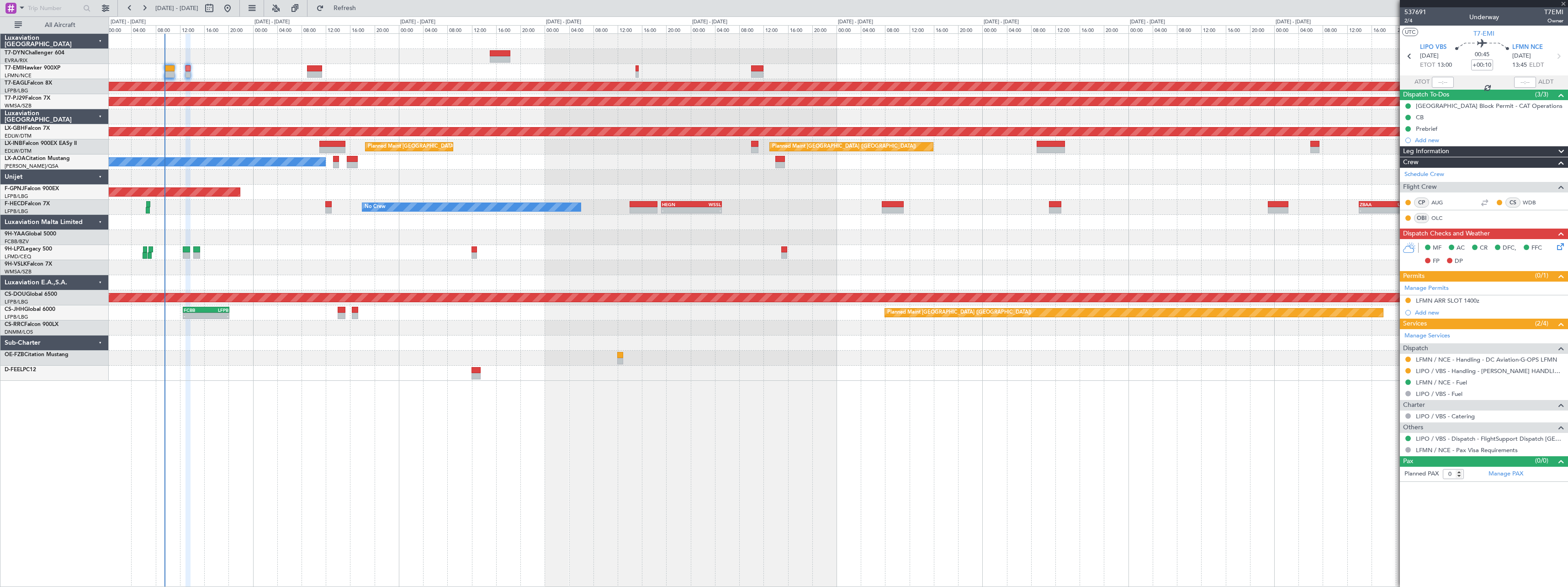
click at [186, 68] on div at bounding box center [188, 68] width 5 height 6
click at [269, 58] on div at bounding box center [838, 57] width 1458 height 15
click at [1414, 22] on span "2/4" at bounding box center [1415, 21] width 22 height 8
click at [1417, 15] on span "537691" at bounding box center [1415, 12] width 22 height 10
click at [364, 8] on span "Refresh" at bounding box center [345, 8] width 38 height 6
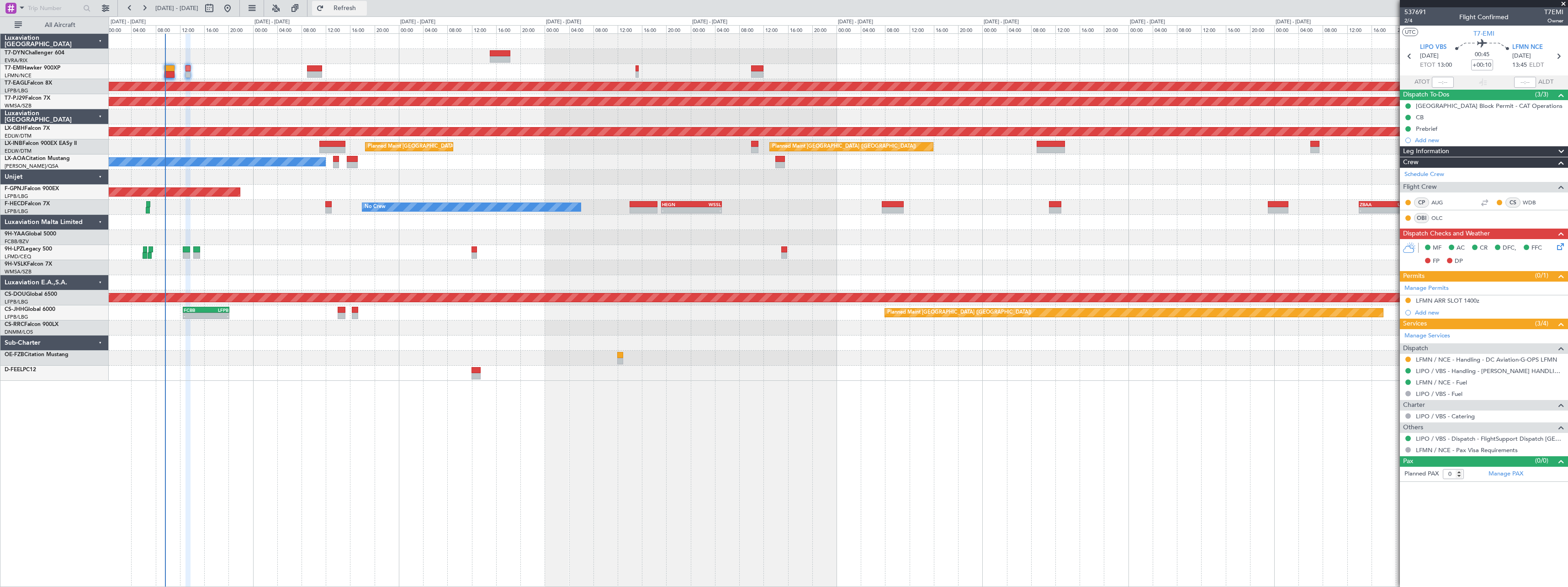
click at [364, 5] on span "Refresh" at bounding box center [345, 8] width 38 height 6
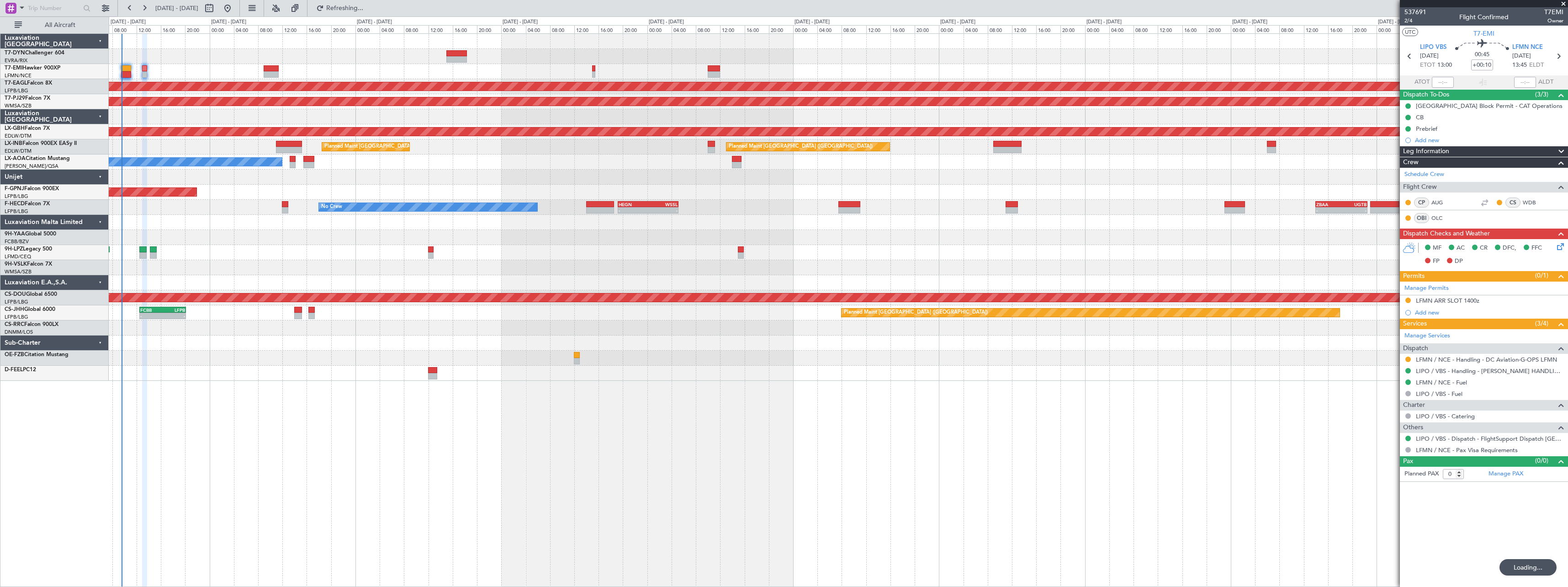
click at [404, 70] on div "No Crew Planned Maint [GEOGRAPHIC_DATA] (Al Maktoum Intl) Planned Maint [GEOGRA…" at bounding box center [838, 207] width 1458 height 347
click at [367, 13] on button "Refresh" at bounding box center [339, 8] width 55 height 15
drag, startPoint x: 379, startPoint y: 8, endPoint x: 358, endPoint y: 5, distance: 21.2
click at [364, 8] on span "Refresh" at bounding box center [345, 8] width 38 height 6
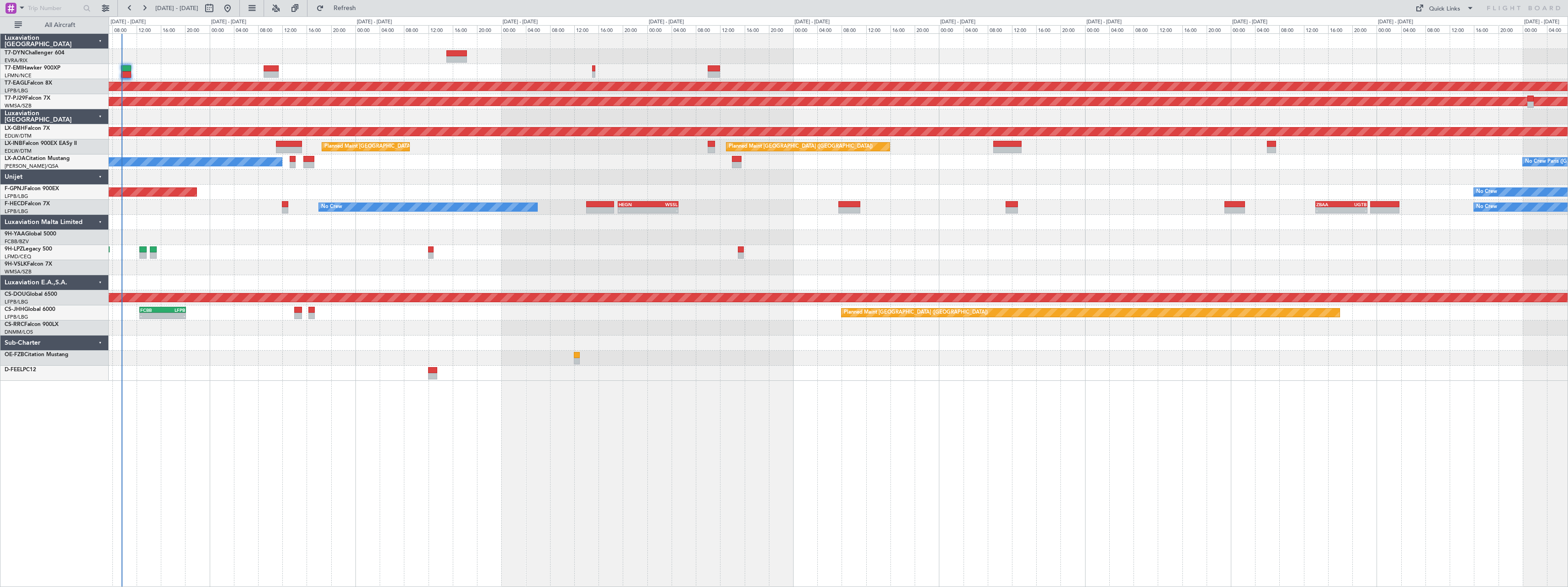
click at [372, 0] on fb-refresh-button "Refresh" at bounding box center [339, 8] width 64 height 16
click at [364, 5] on span "Refresh" at bounding box center [345, 8] width 38 height 6
click at [142, 67] on div "No Crew" at bounding box center [838, 71] width 1458 height 15
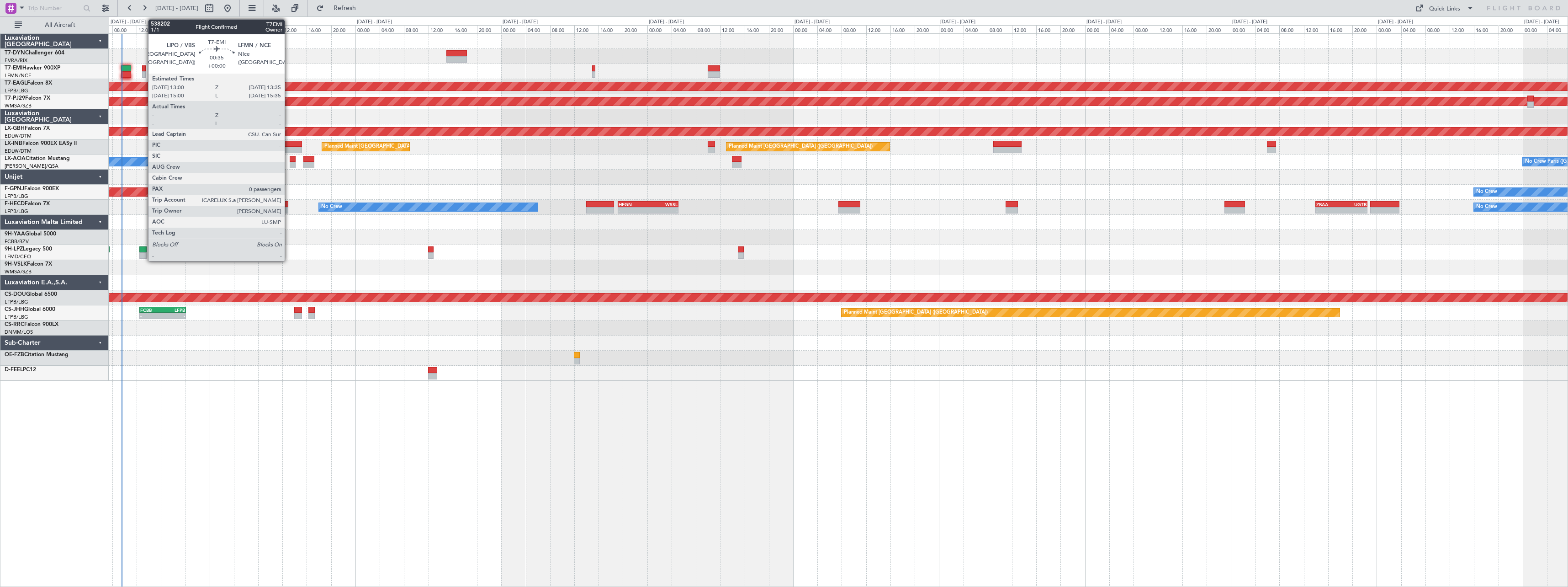
click at [143, 71] on div at bounding box center [143, 68] width 4 height 6
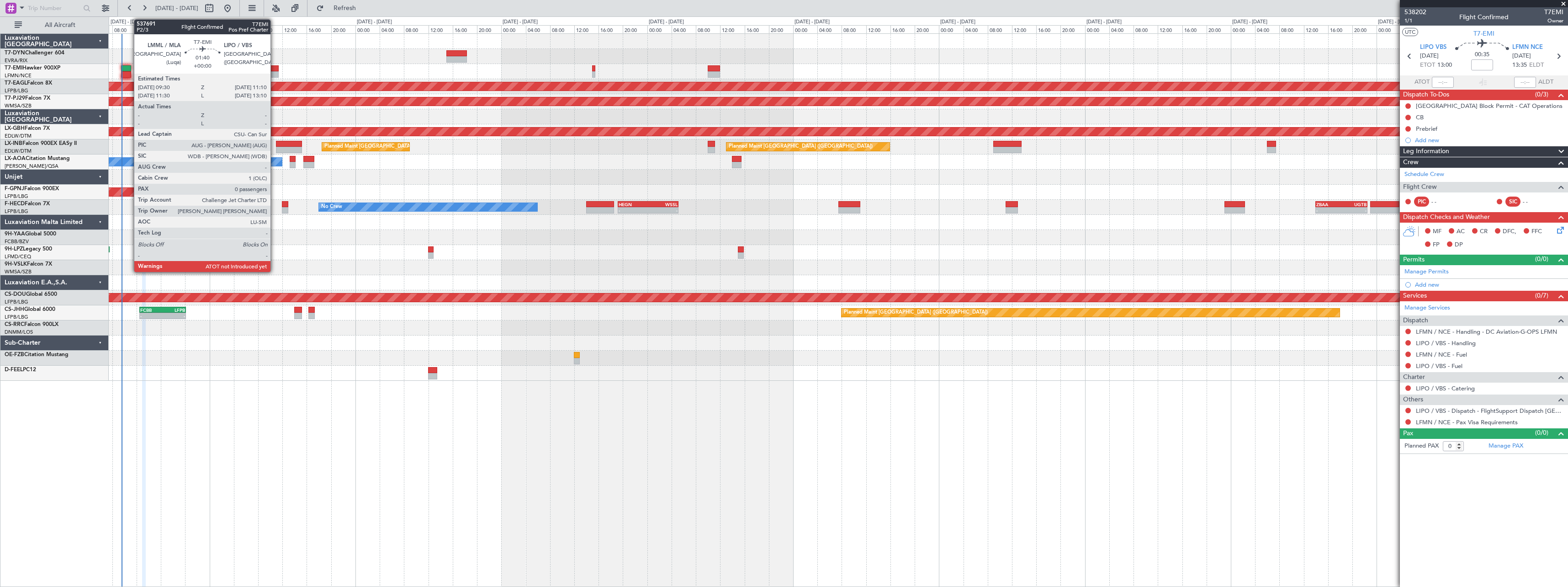
click at [129, 66] on div at bounding box center [126, 68] width 11 height 6
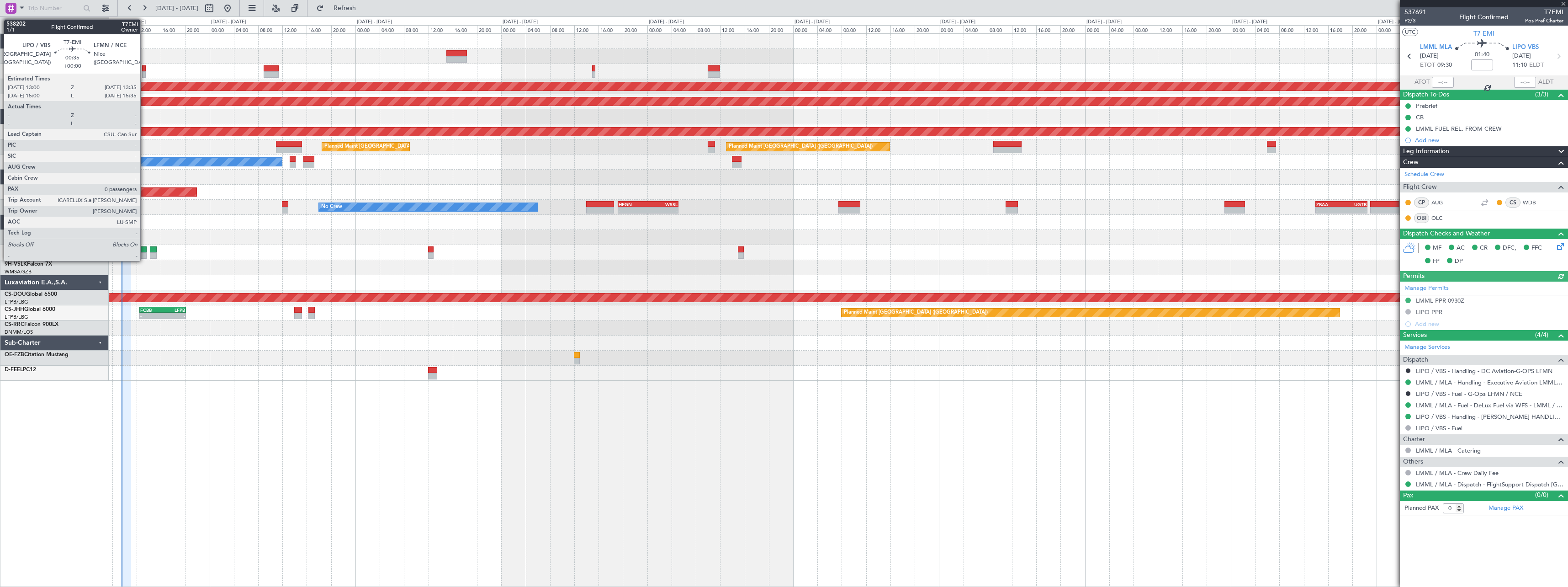
click at [144, 68] on div at bounding box center [143, 68] width 4 height 6
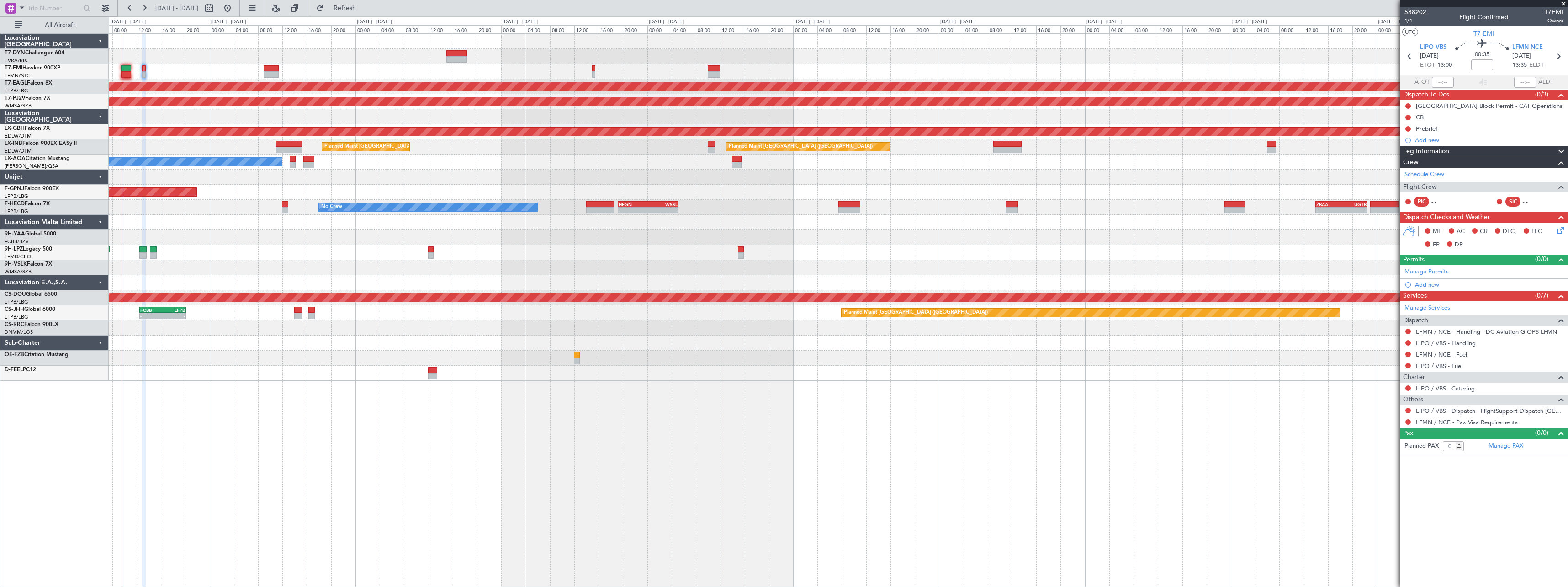
click at [1559, 229] on icon at bounding box center [1559, 228] width 8 height 8
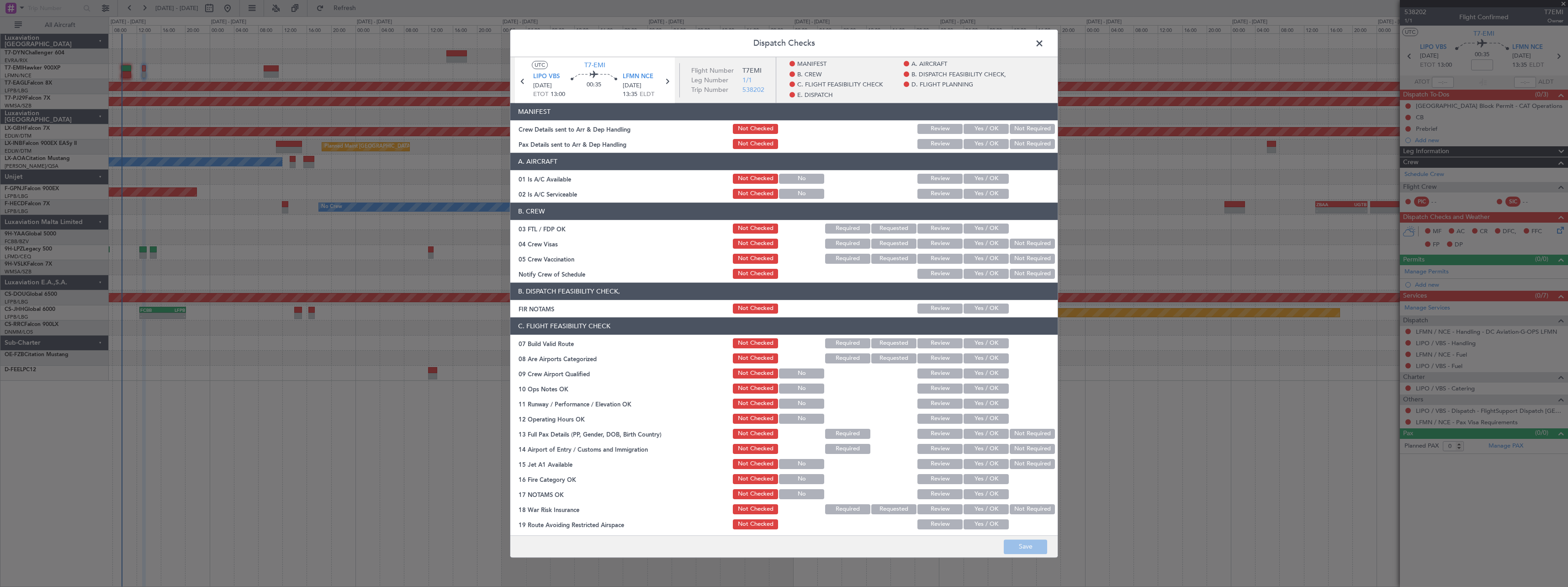
click at [984, 129] on button "Yes / OK" at bounding box center [986, 129] width 45 height 10
click at [984, 139] on button "Yes / OK" at bounding box center [986, 143] width 45 height 10
click at [1023, 546] on button "Save" at bounding box center [1025, 546] width 44 height 15
click at [1044, 46] on span at bounding box center [1044, 46] width 0 height 18
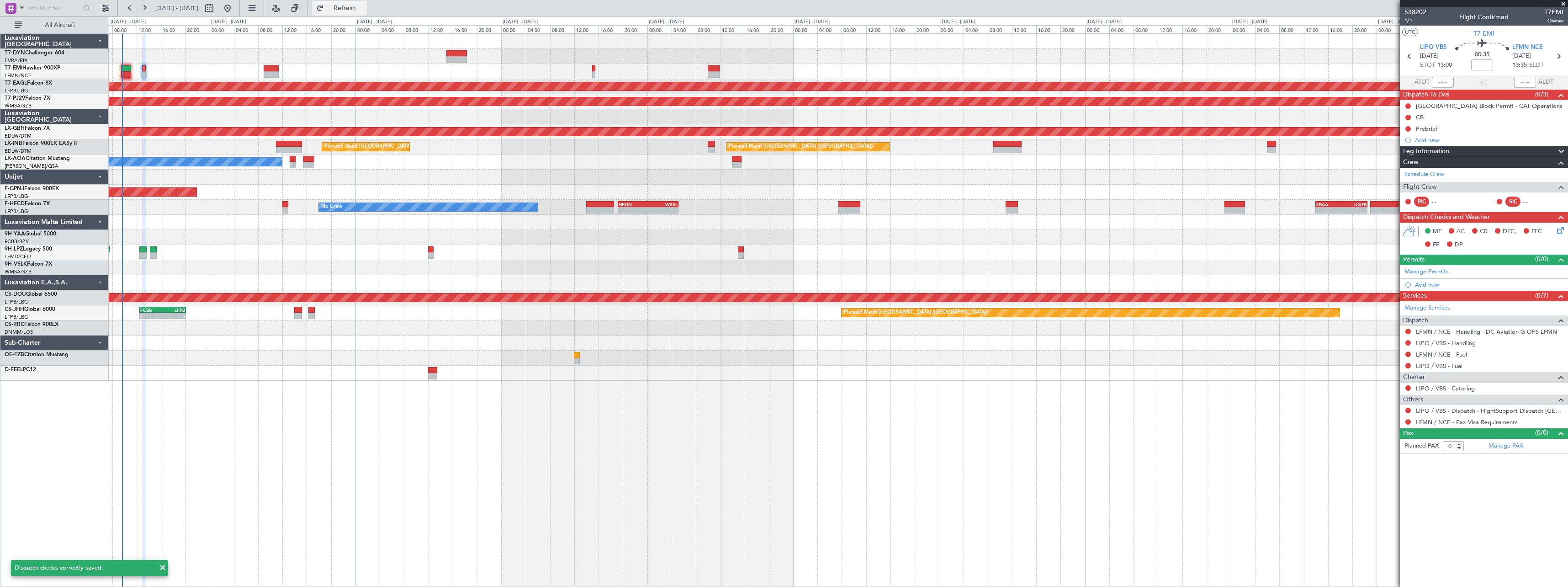
click at [345, 12] on button "Refresh" at bounding box center [339, 8] width 55 height 15
click at [363, 11] on span "Refresh" at bounding box center [345, 8] width 38 height 6
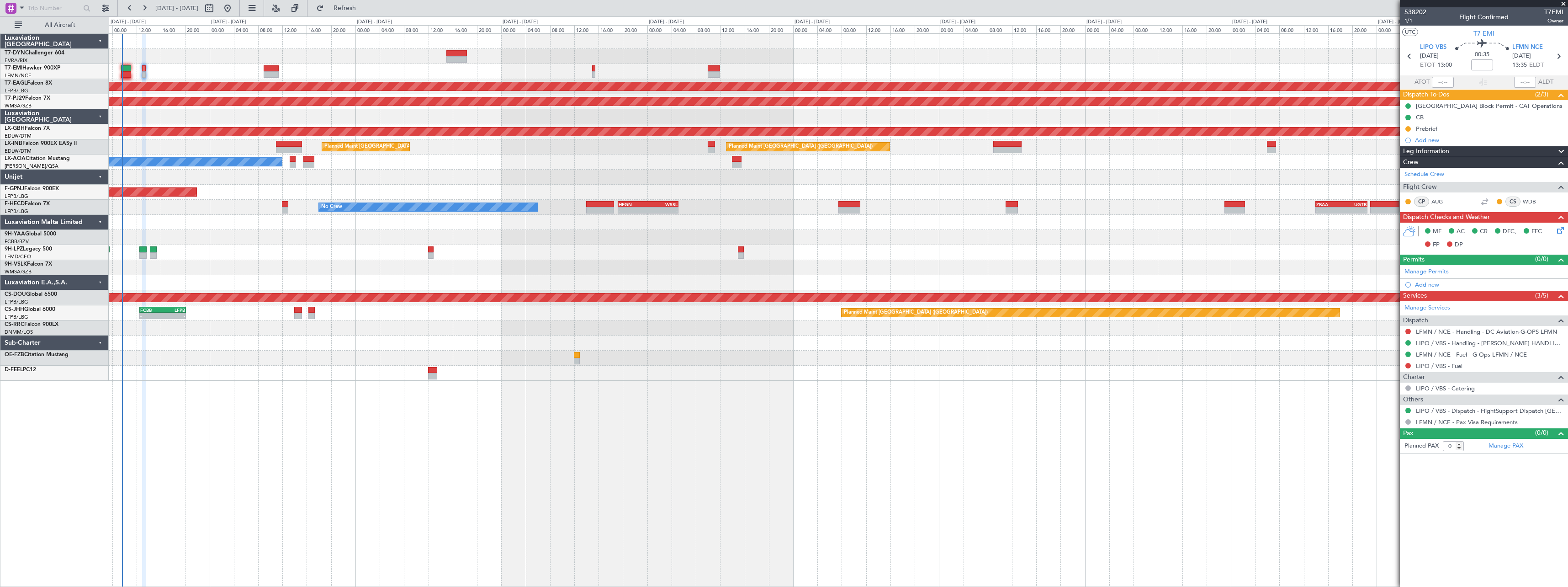
click at [342, 57] on div at bounding box center [838, 57] width 1458 height 15
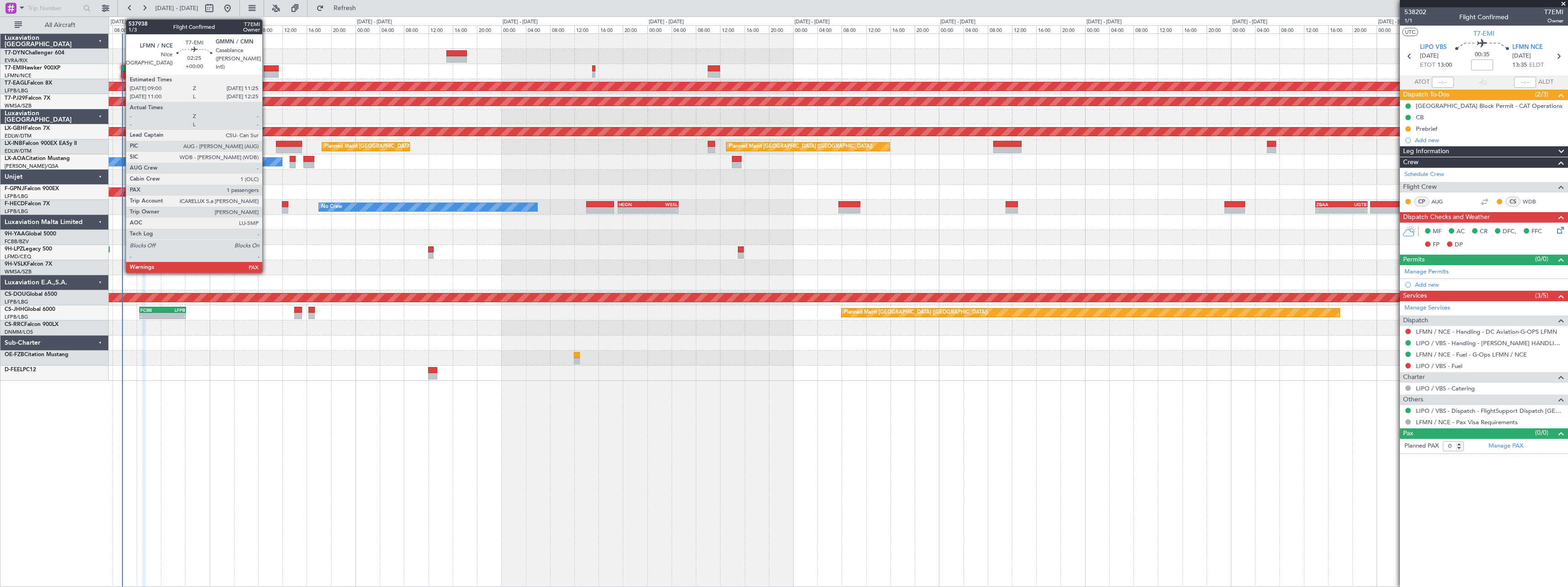
click at [267, 65] on div at bounding box center [271, 68] width 15 height 6
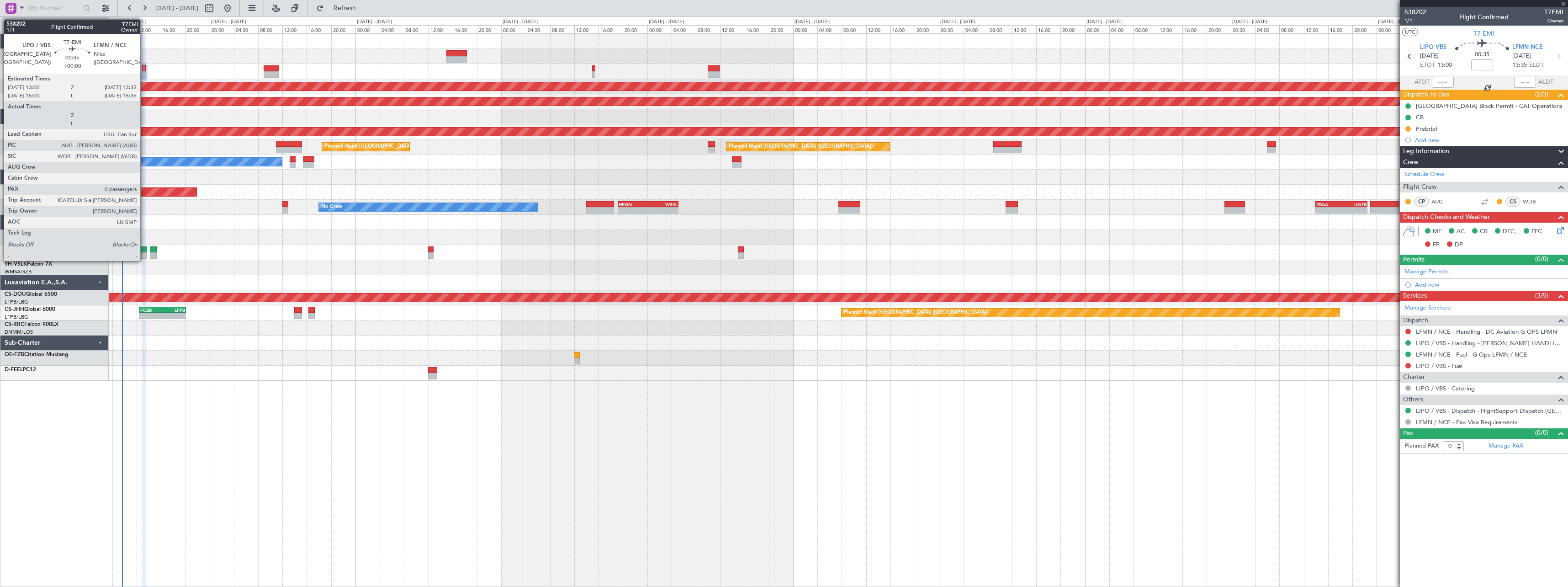
type input "1"
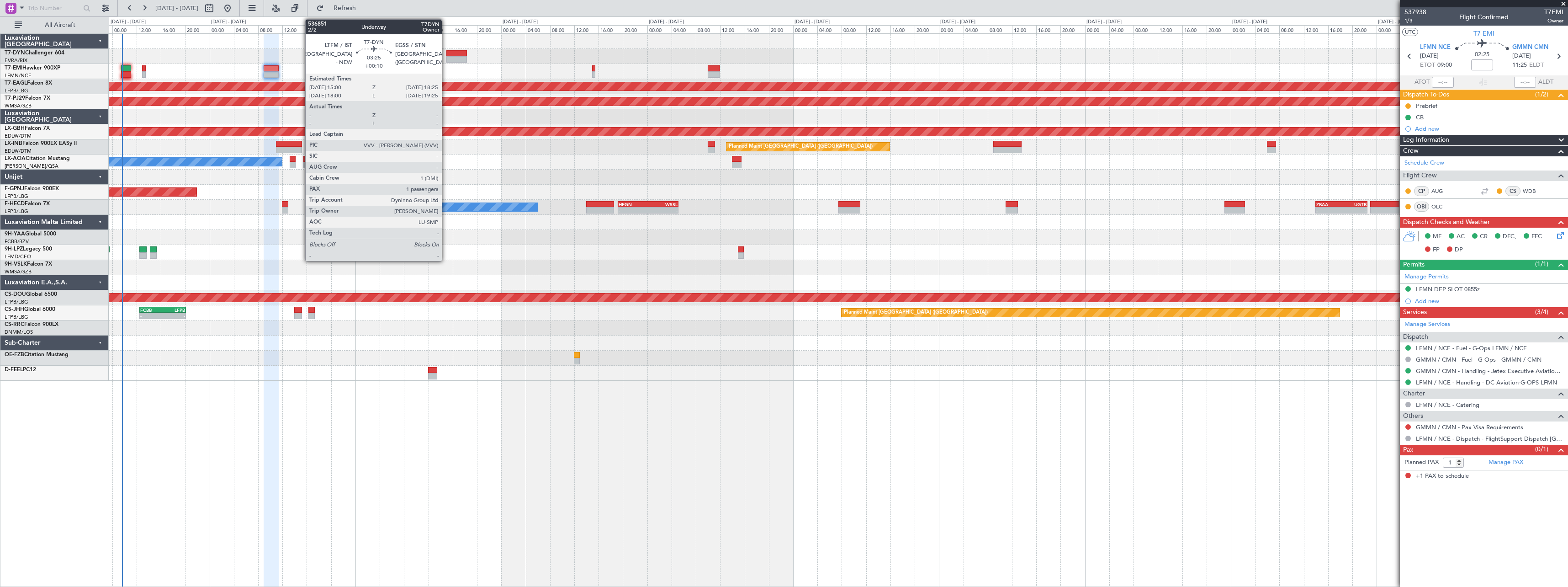
click at [447, 56] on div at bounding box center [457, 54] width 21 height 6
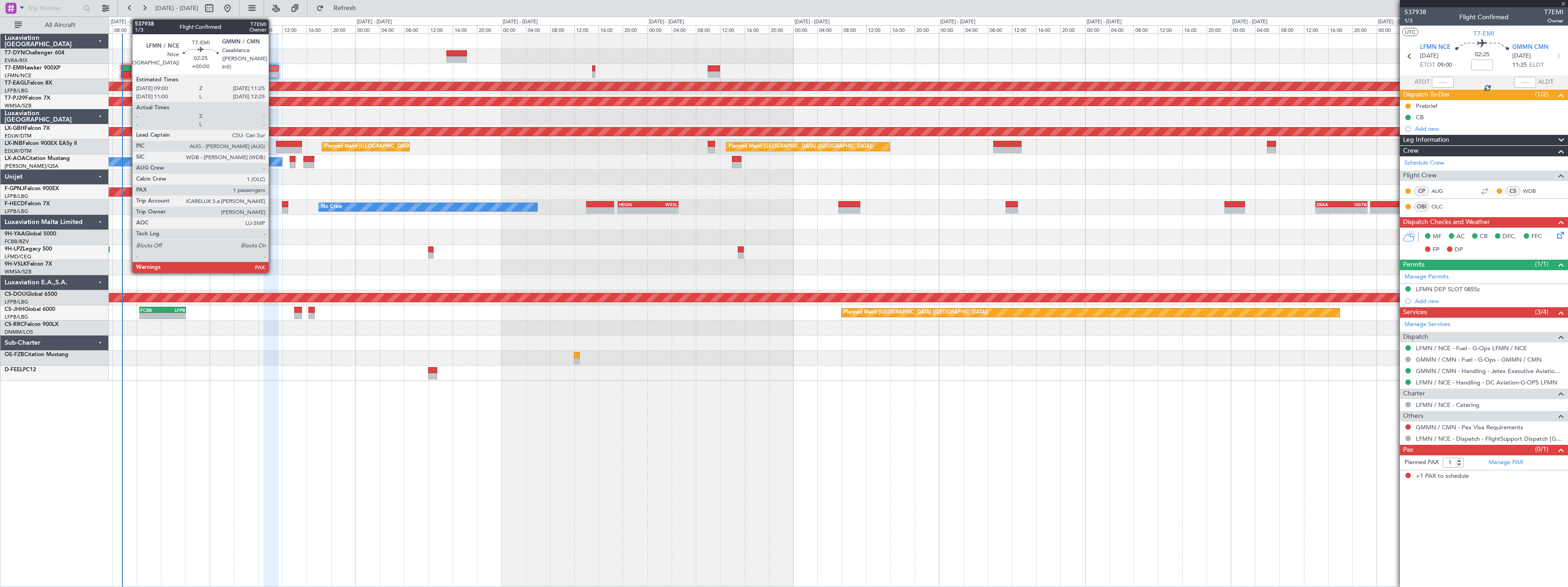
type input "+00:10"
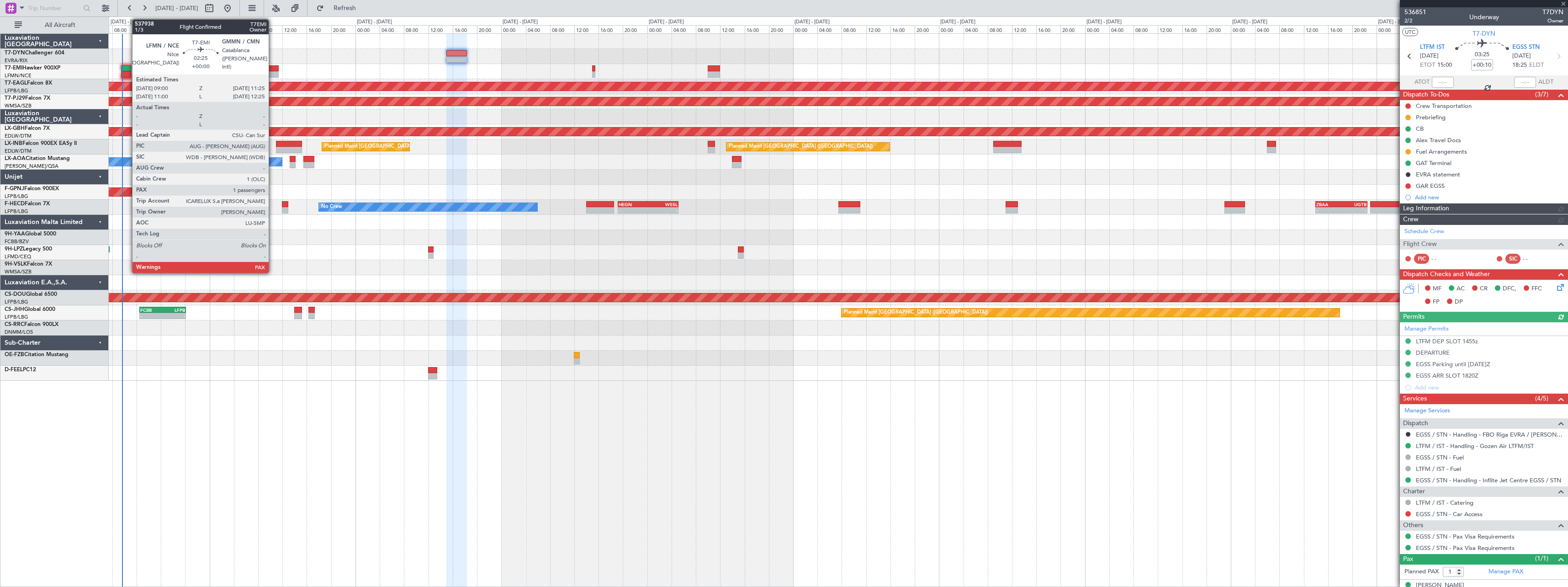
click at [273, 72] on div at bounding box center [271, 74] width 15 height 6
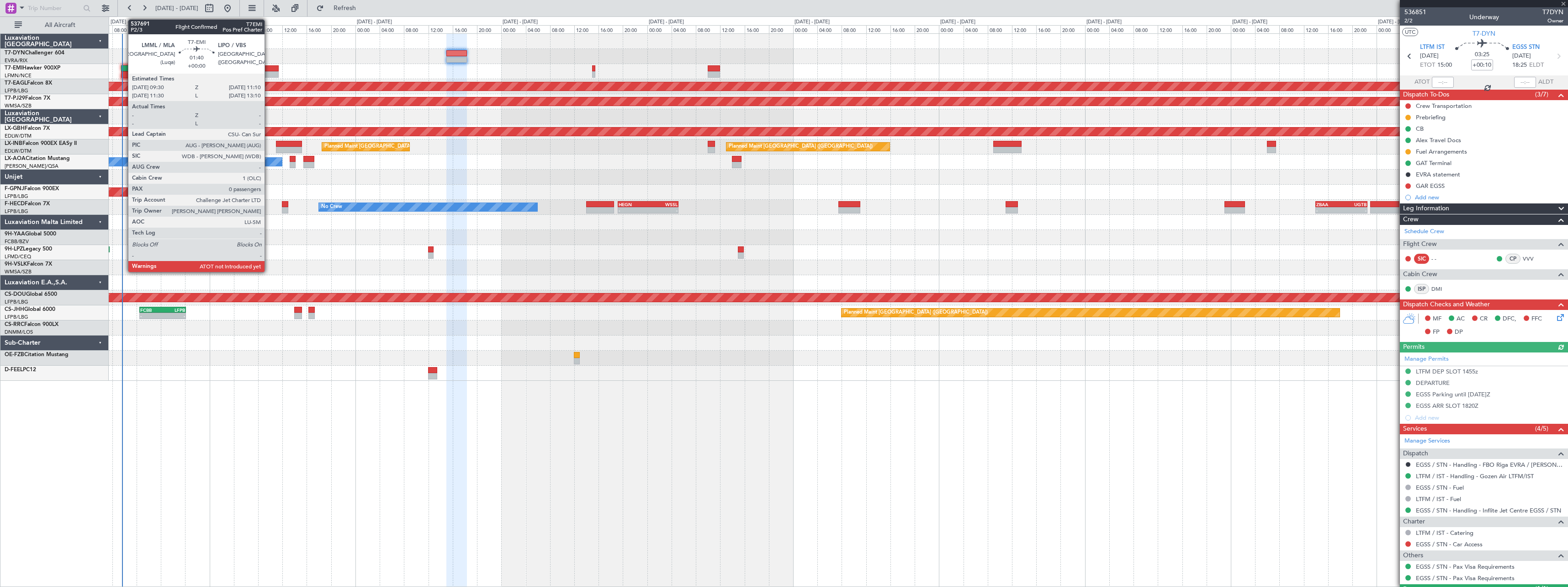
click at [123, 71] on div at bounding box center [126, 68] width 11 height 6
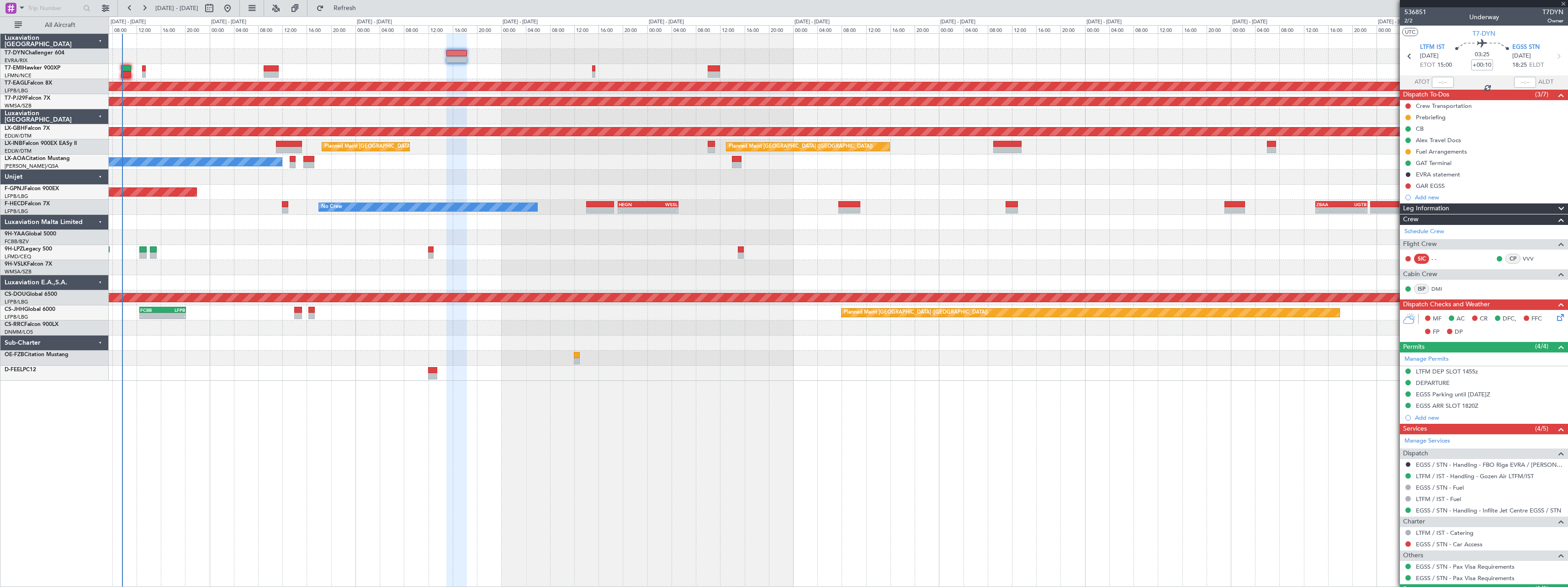
type input "0"
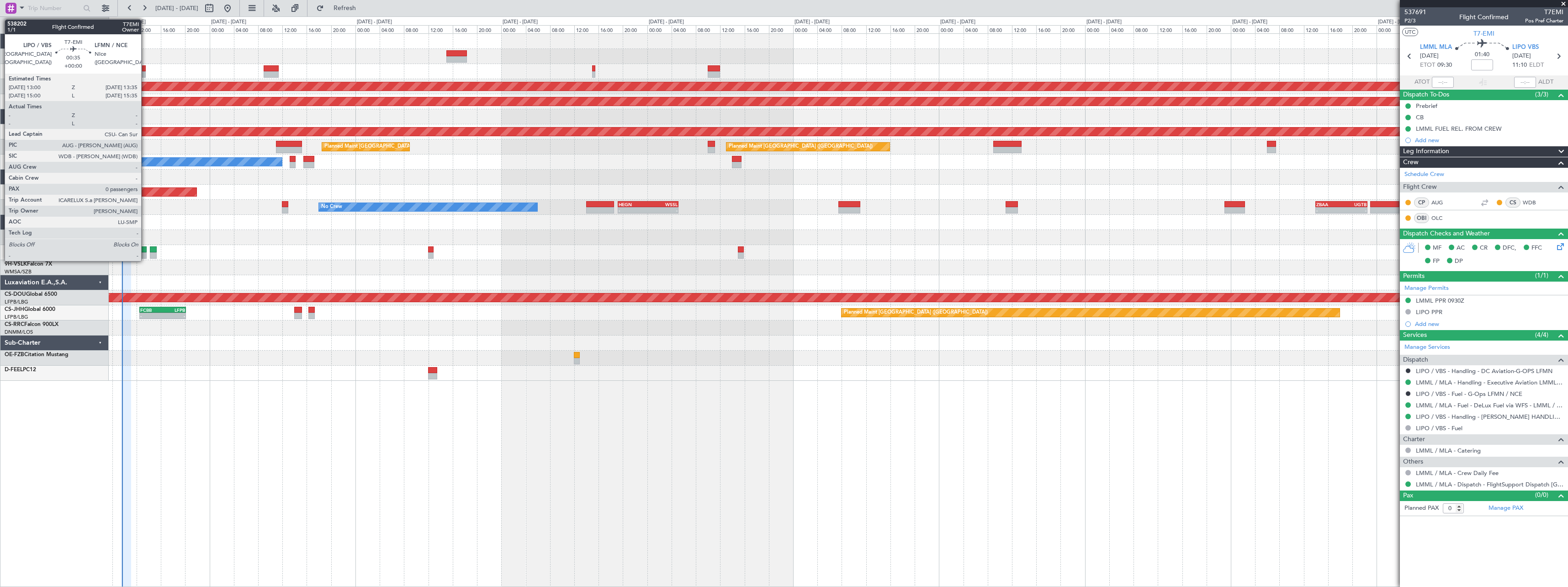
click at [146, 68] on div at bounding box center [143, 68] width 4 height 6
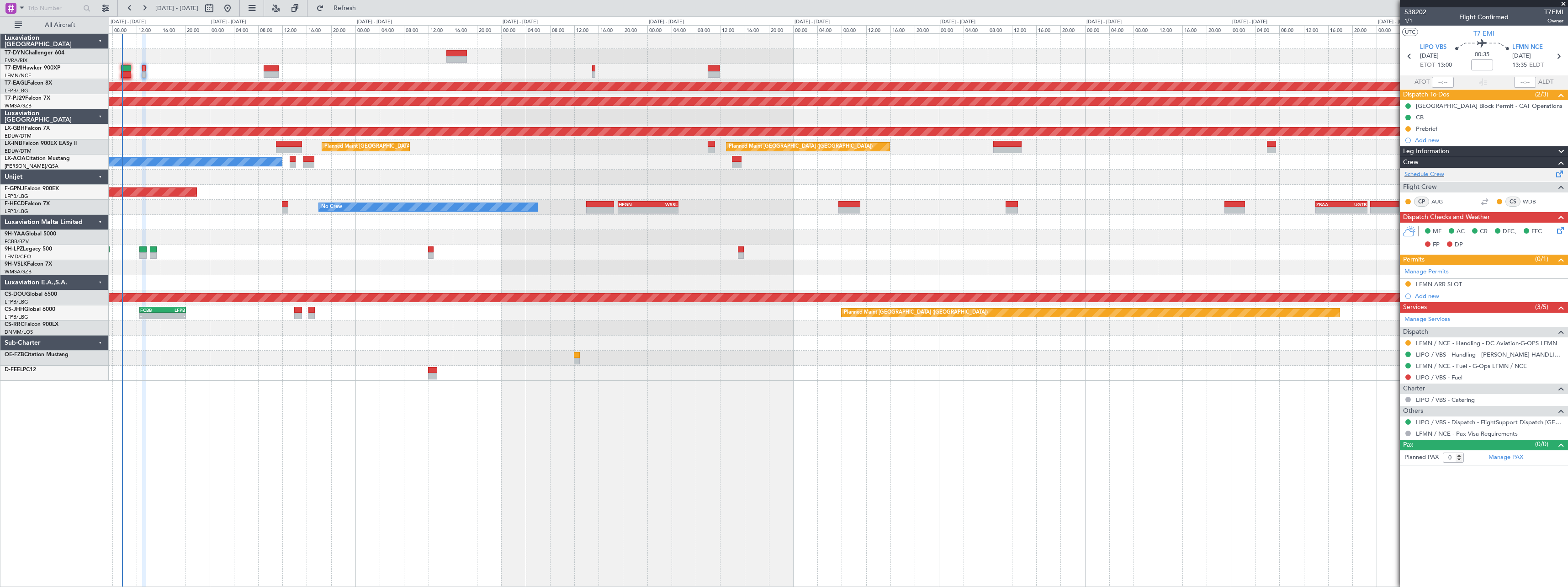
click at [1559, 175] on span at bounding box center [1560, 172] width 11 height 7
click at [361, 5] on span "Refresh" at bounding box center [345, 8] width 38 height 6
type input "+00:10"
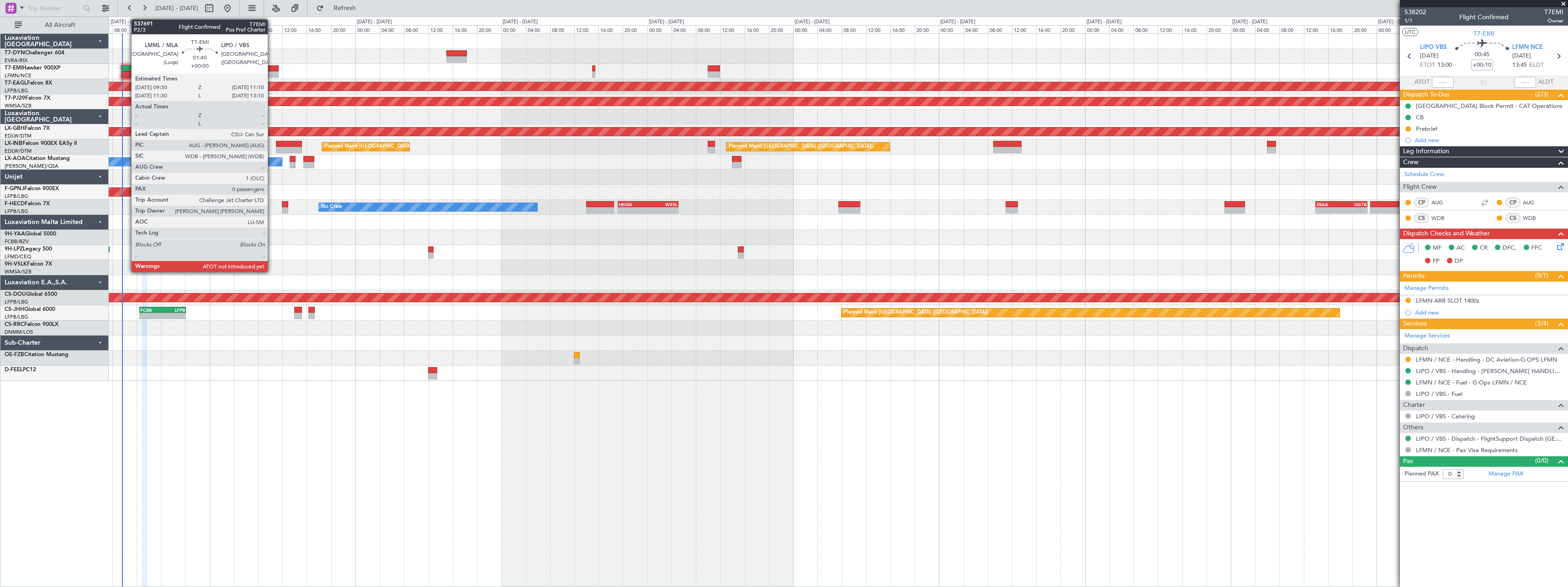
click at [126, 65] on div at bounding box center [126, 68] width 11 height 6
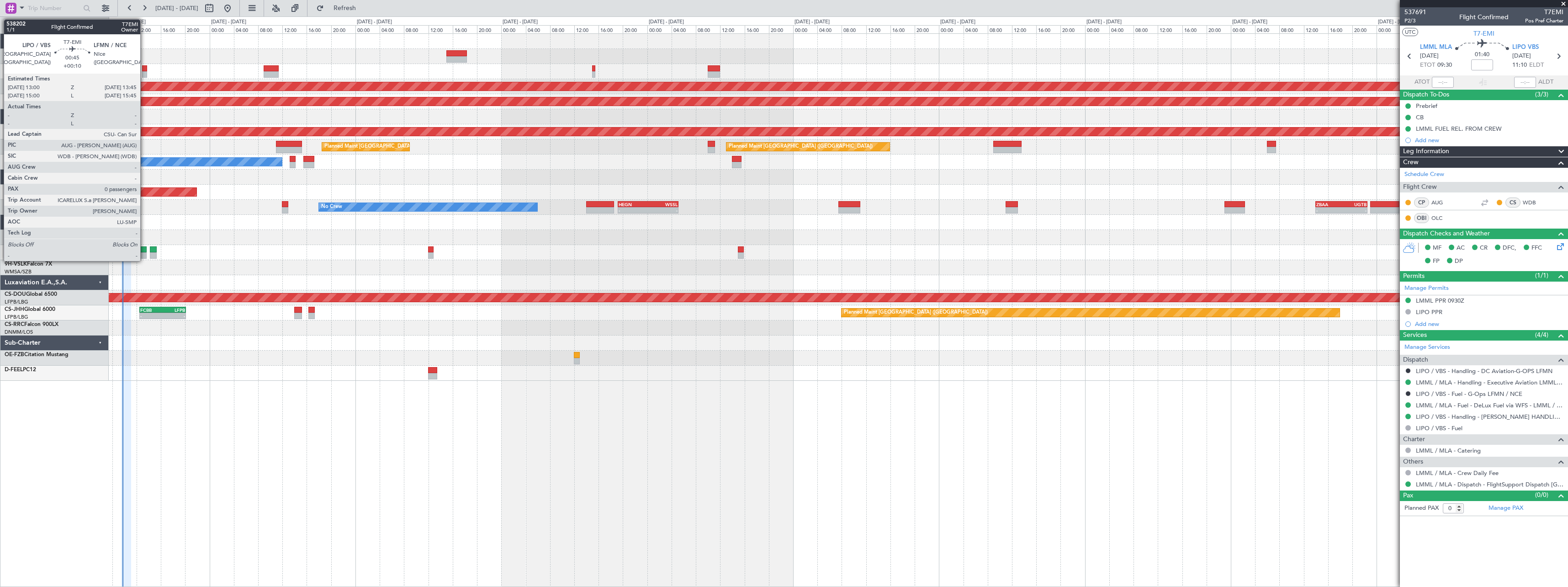
click at [144, 65] on div at bounding box center [144, 68] width 5 height 6
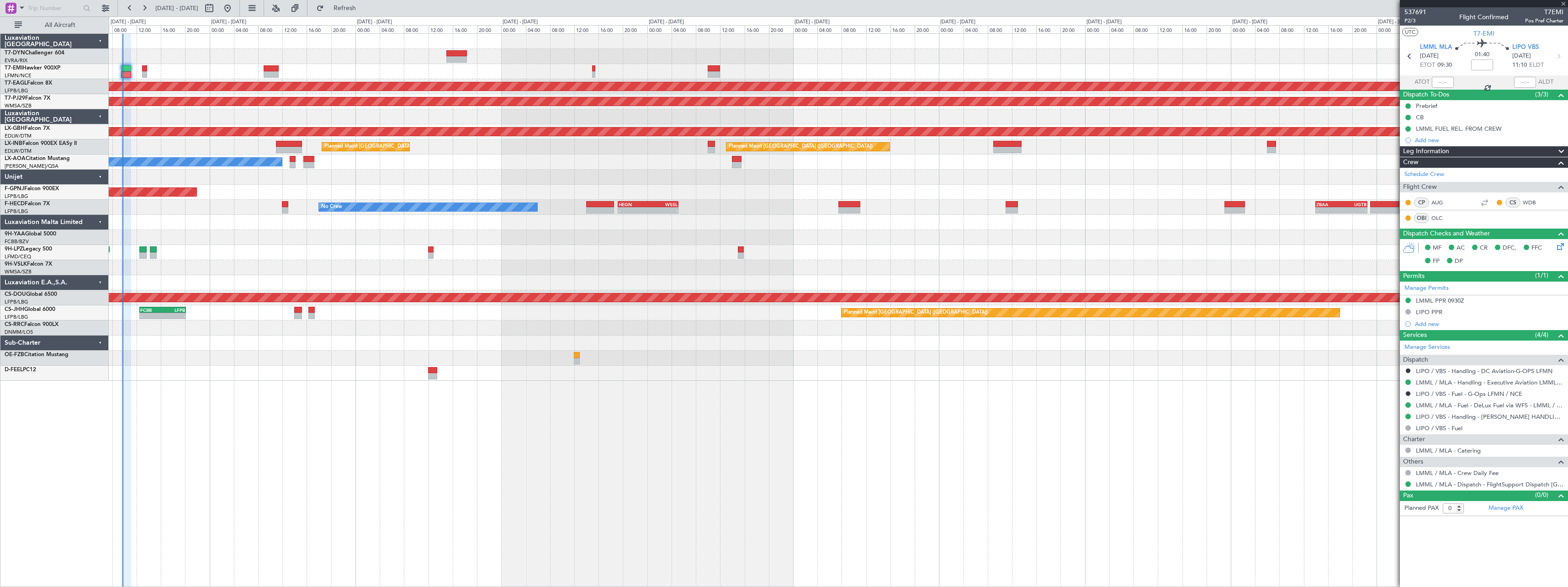
type input "+00:10"
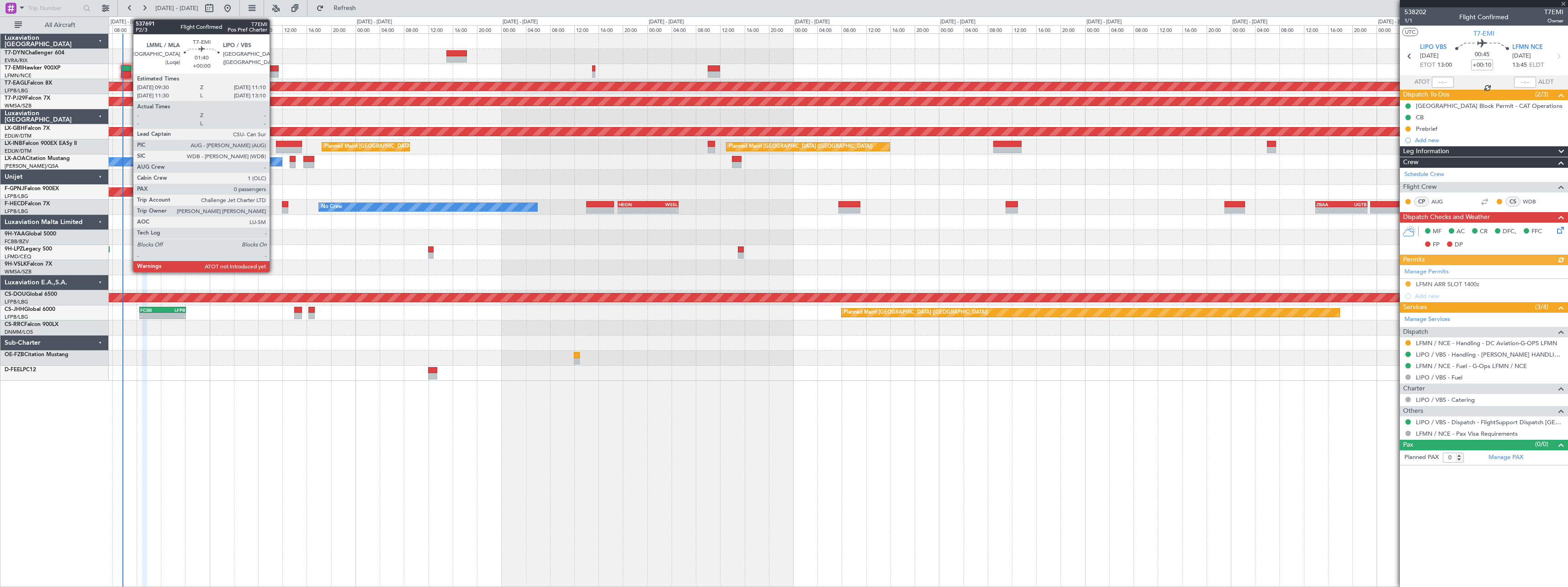
click at [129, 67] on div at bounding box center [126, 68] width 11 height 6
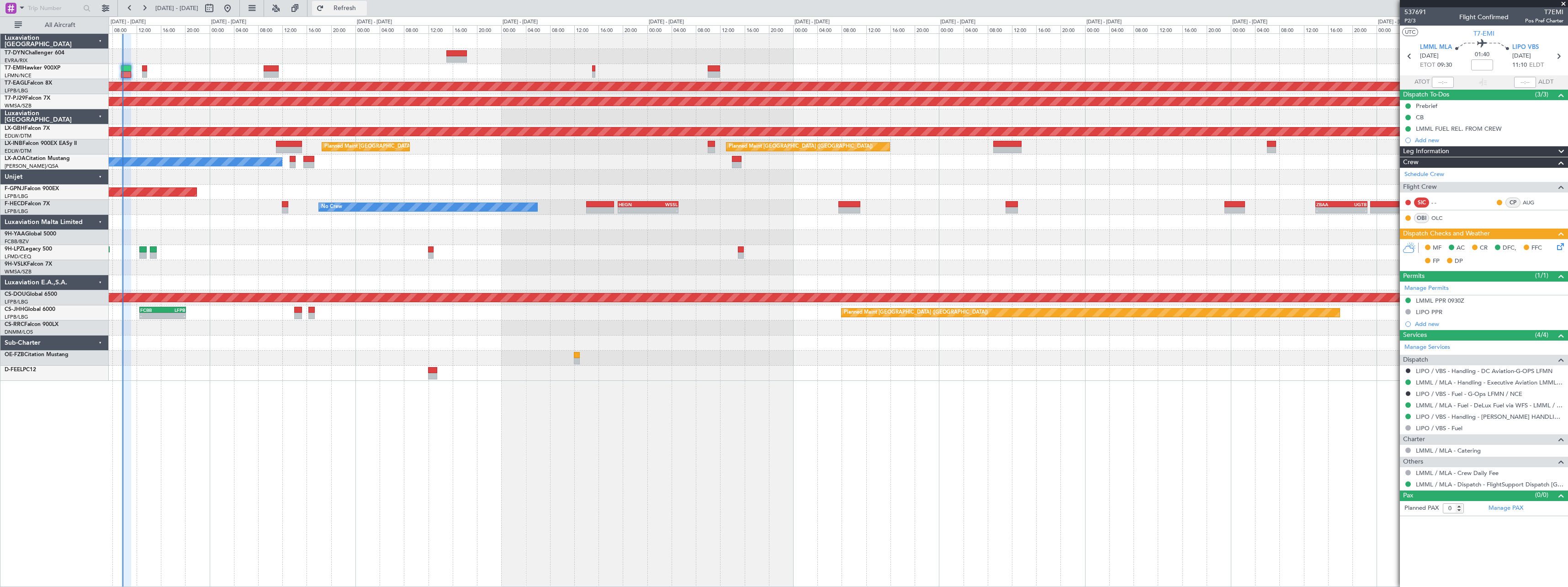
click at [367, 2] on button "Refresh" at bounding box center [339, 8] width 55 height 15
click at [367, 2] on button "Refresh" at bounding box center [339, 8] width 55 height 15
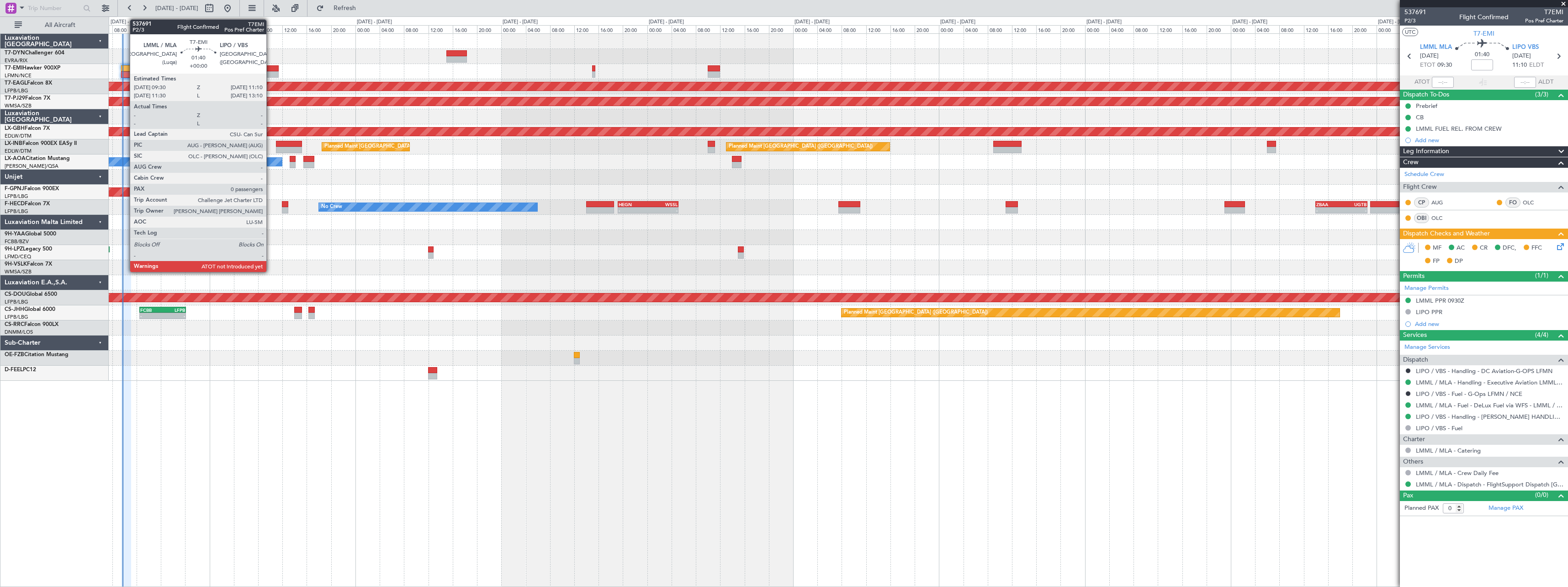
click at [125, 67] on div at bounding box center [126, 68] width 11 height 6
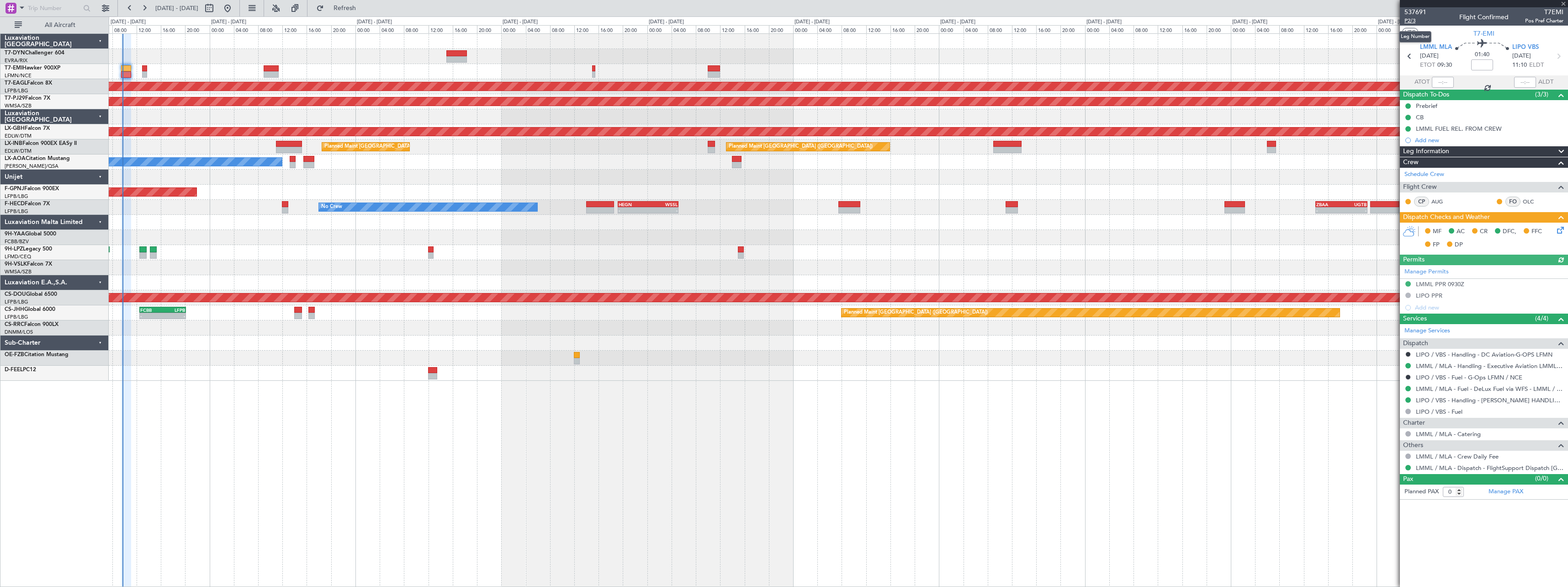
click at [1407, 21] on span "P2/3" at bounding box center [1415, 21] width 22 height 8
click at [1515, 398] on link "LIPO / VBS - Handling - [PERSON_NAME] HANDLING LIPO" at bounding box center [1489, 400] width 148 height 8
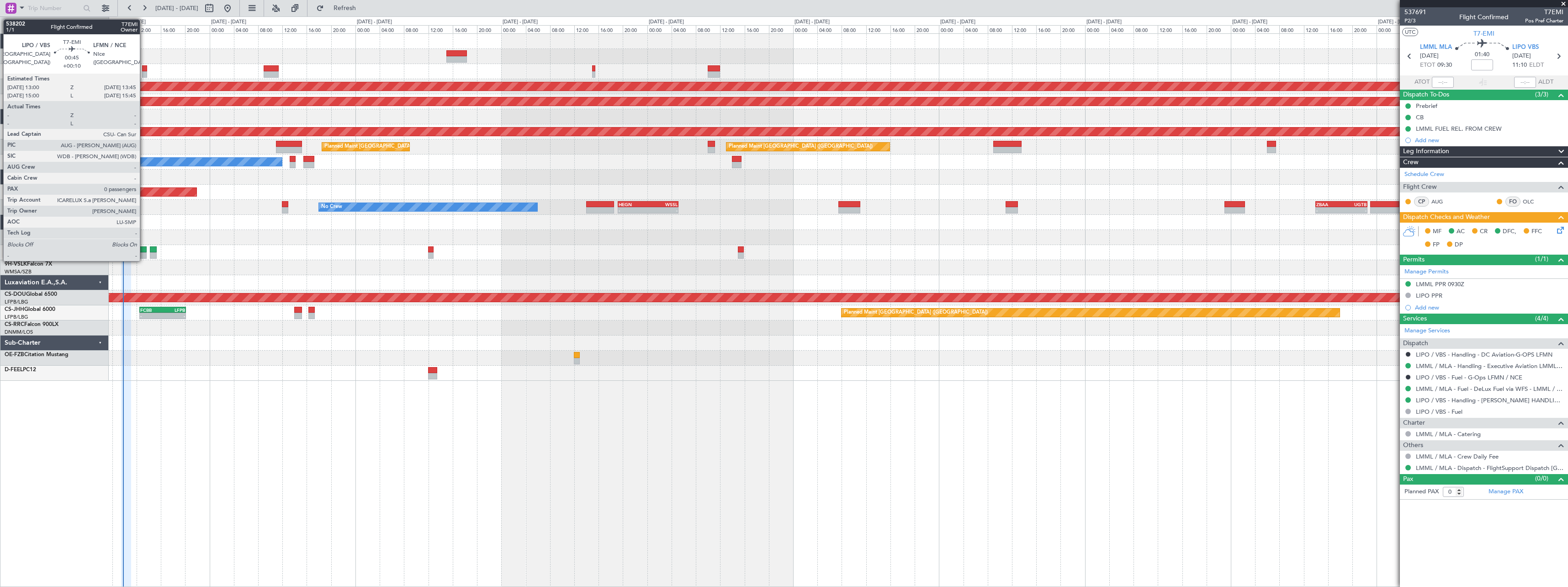
click at [144, 69] on div at bounding box center [144, 68] width 5 height 6
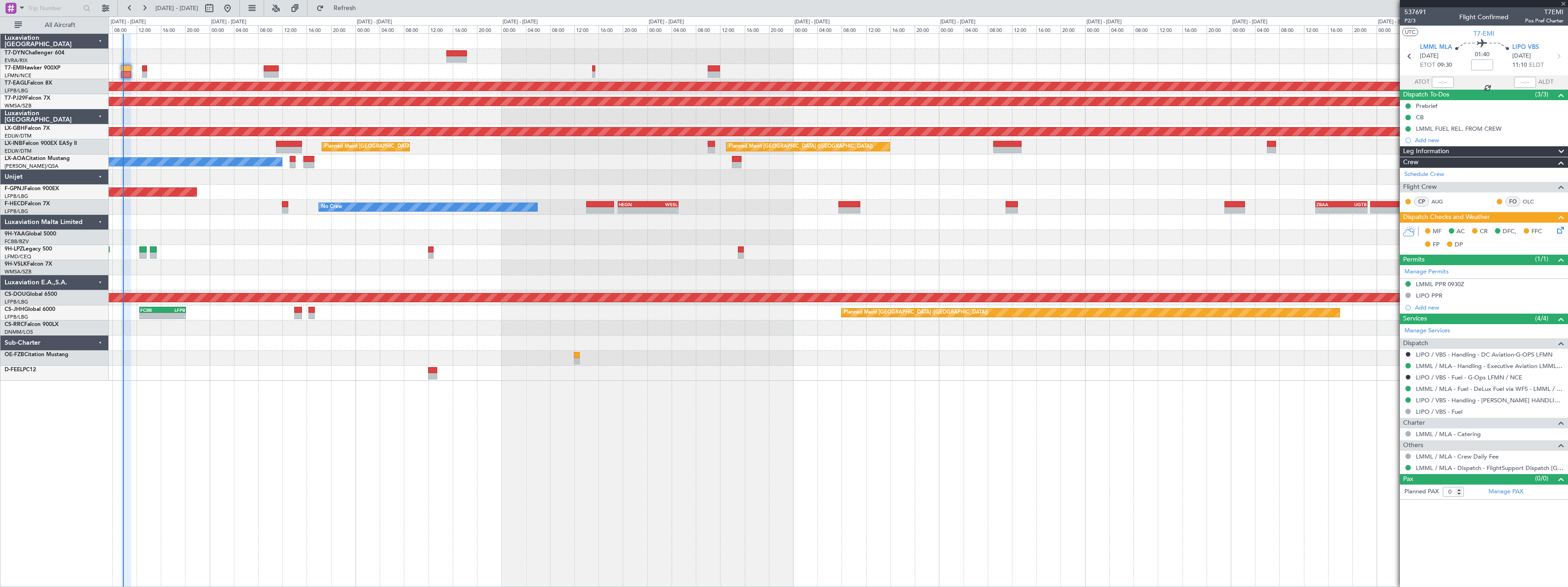
type input "+00:10"
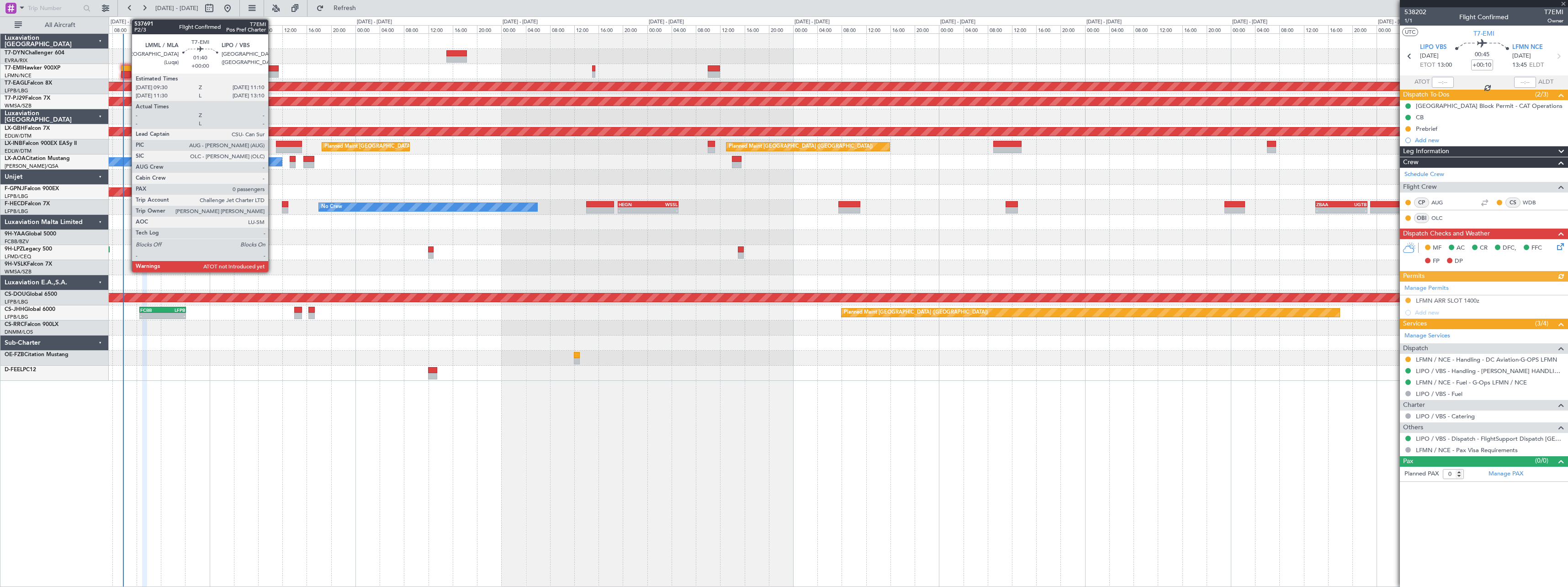
click at [127, 68] on div at bounding box center [126, 68] width 11 height 6
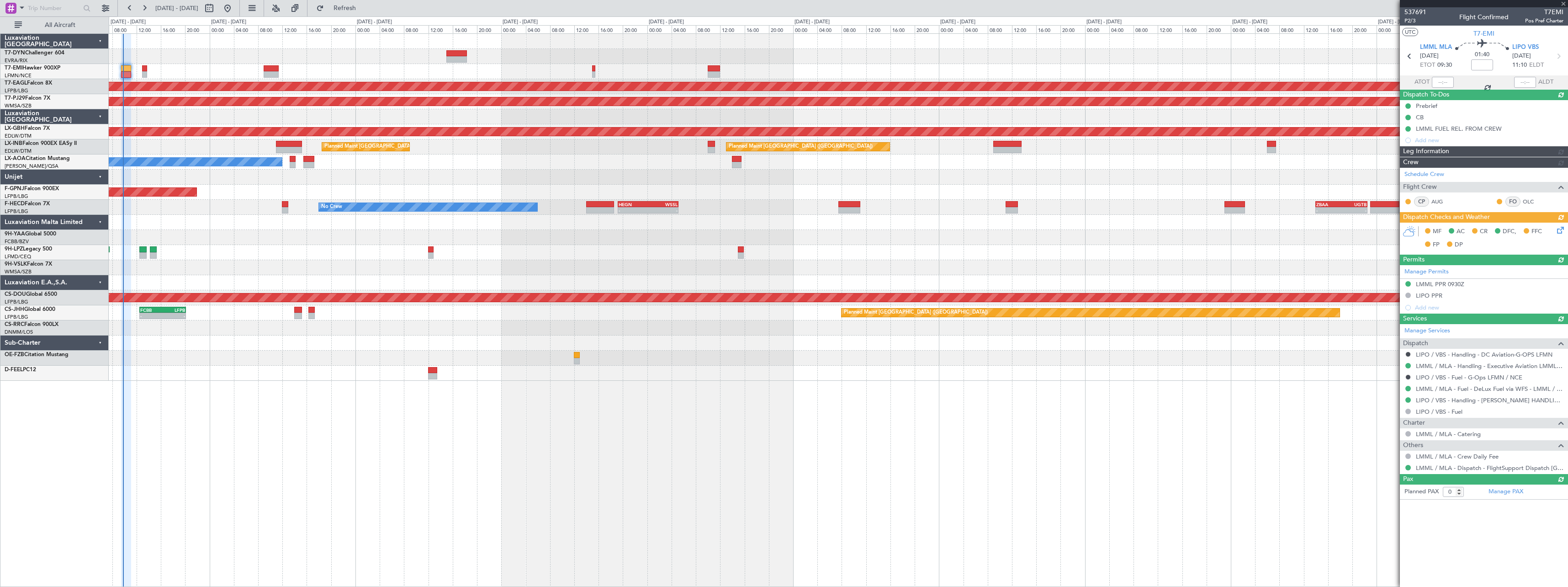
click at [1559, 228] on div "MF AC CR DFC, FFC FP DP" at bounding box center [1483, 238] width 168 height 31
click at [1557, 230] on icon at bounding box center [1559, 228] width 8 height 8
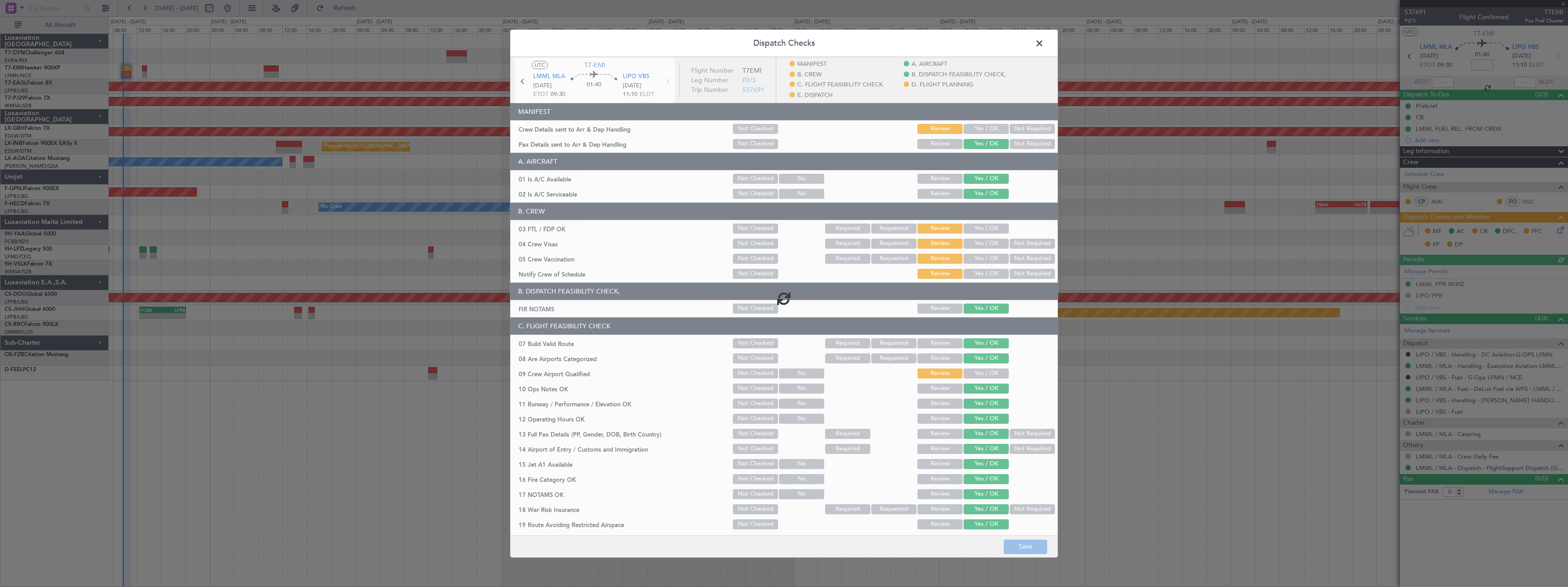
click at [986, 126] on div at bounding box center [784, 298] width 547 height 482
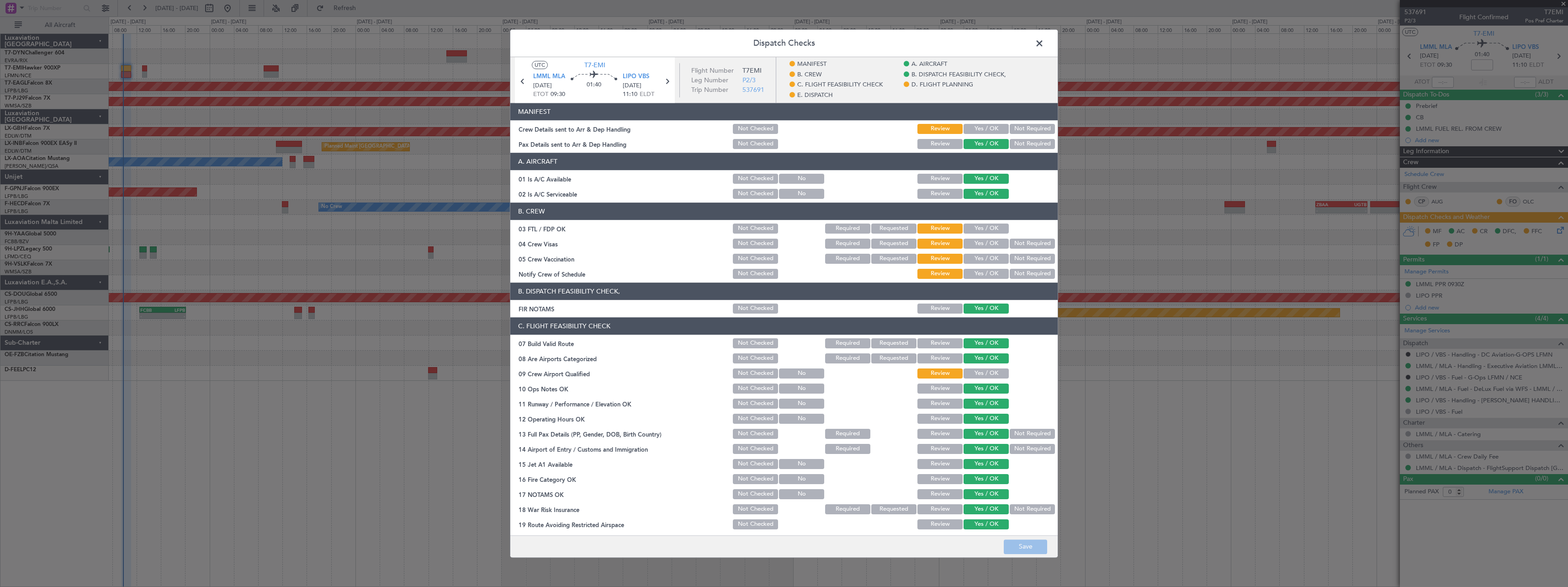
click at [985, 126] on button "Yes / OK" at bounding box center [986, 129] width 45 height 10
click at [1033, 547] on button "Save" at bounding box center [1025, 546] width 44 height 15
click at [1044, 44] on span at bounding box center [1044, 46] width 0 height 18
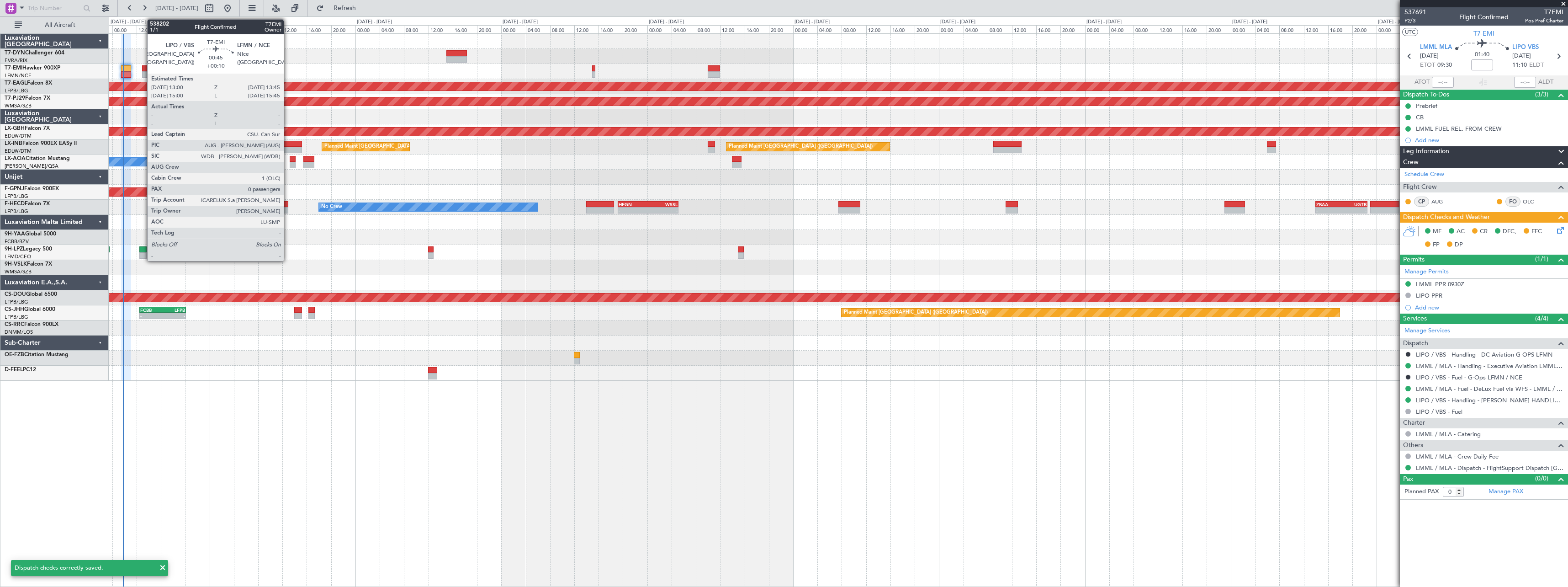
click at [142, 66] on div at bounding box center [144, 68] width 5 height 6
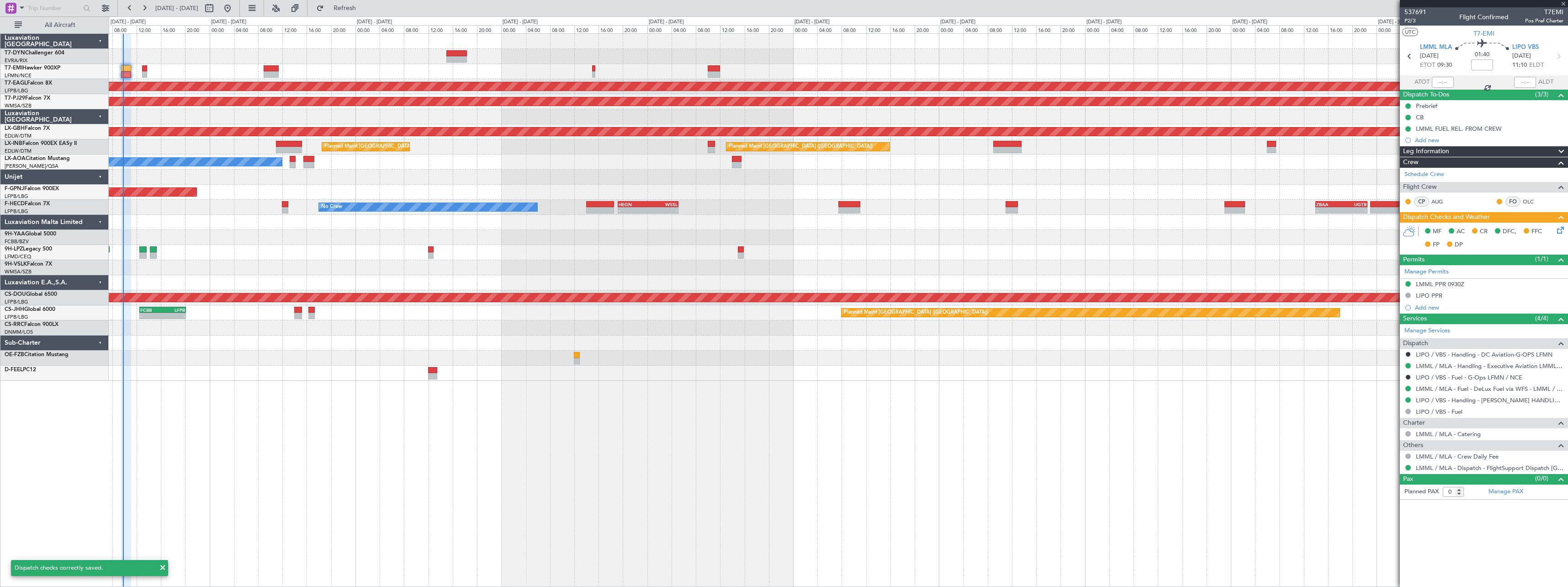
type input "+00:10"
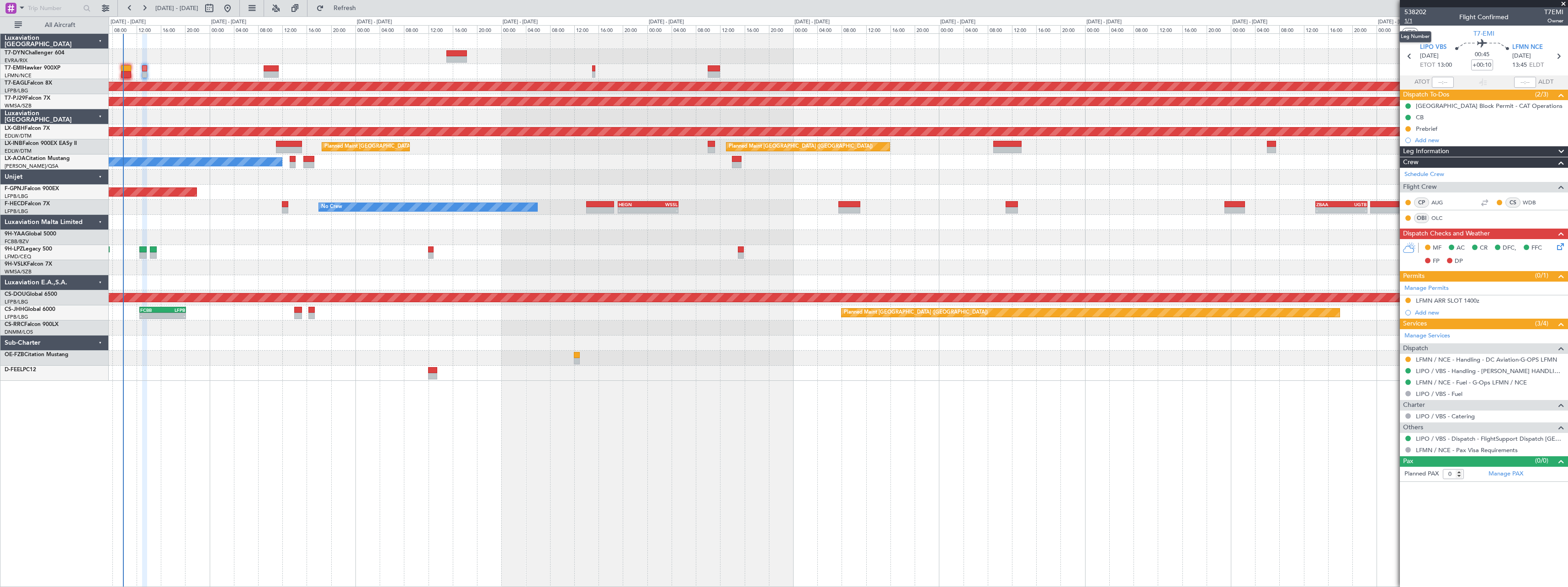
click at [1405, 21] on span "1/1" at bounding box center [1415, 21] width 22 height 8
click at [1550, 370] on link "LIPO / VBS - Handling - [PERSON_NAME] HANDLING LIPO" at bounding box center [1489, 371] width 148 height 8
click at [1521, 359] on link "LFMN / NCE - Handling - DC Aviation-G-OPS LFMN" at bounding box center [1486, 359] width 141 height 8
click at [1563, 245] on icon at bounding box center [1559, 245] width 8 height 8
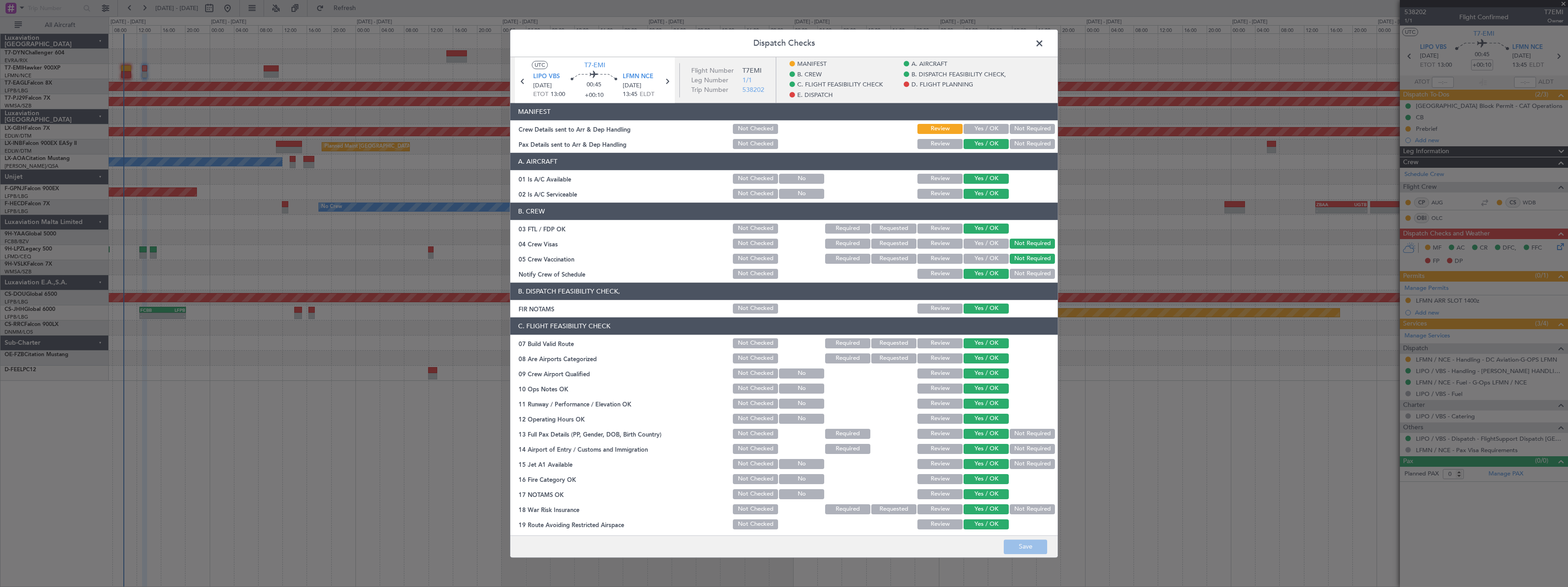
click at [989, 127] on button "Yes / OK" at bounding box center [986, 129] width 45 height 10
click at [1008, 543] on button "Save" at bounding box center [1025, 546] width 44 height 15
click at [1044, 43] on span at bounding box center [1044, 46] width 0 height 18
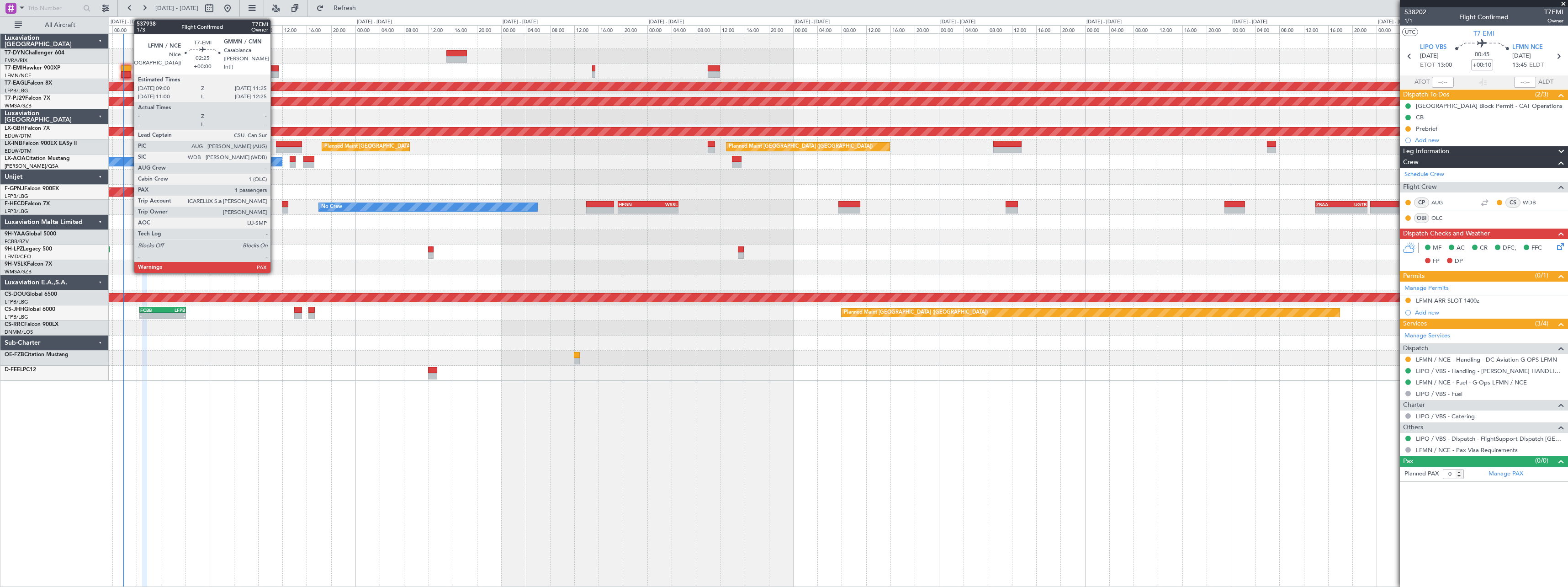
click at [274, 68] on div at bounding box center [271, 68] width 15 height 6
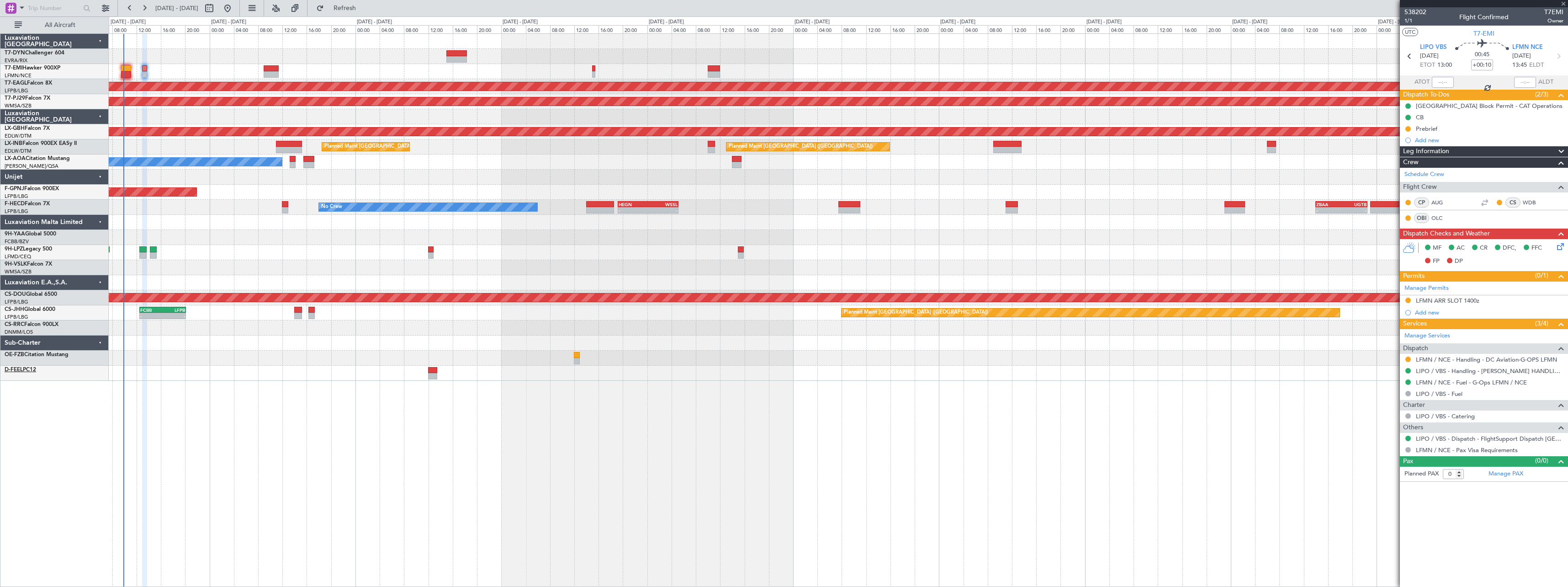
type input "1"
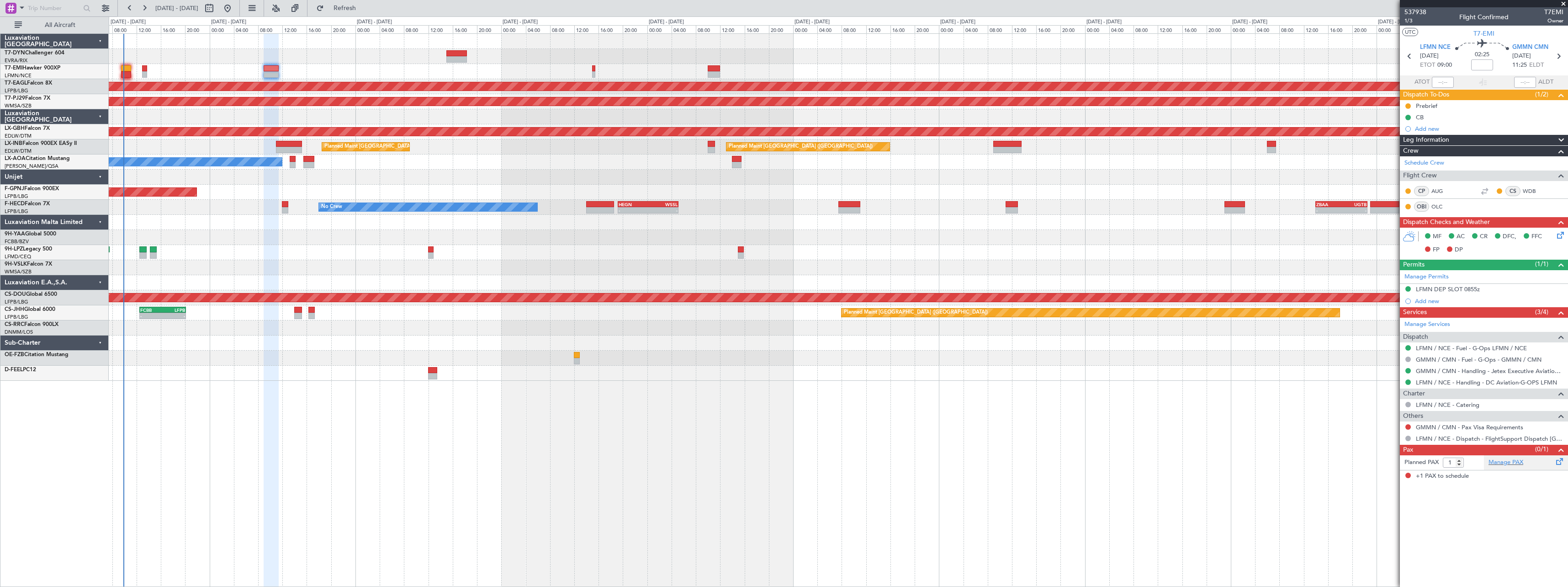
click at [1545, 461] on div "Manage PAX" at bounding box center [1526, 462] width 84 height 15
click at [1521, 462] on link "Manage PAX" at bounding box center [1505, 463] width 34 height 9
click at [352, 10] on button "Refresh" at bounding box center [339, 8] width 55 height 15
click at [1421, 10] on span "537938" at bounding box center [1415, 12] width 22 height 10
click at [581, 346] on div at bounding box center [838, 343] width 1458 height 15
